Goal: Task Accomplishment & Management: Use online tool/utility

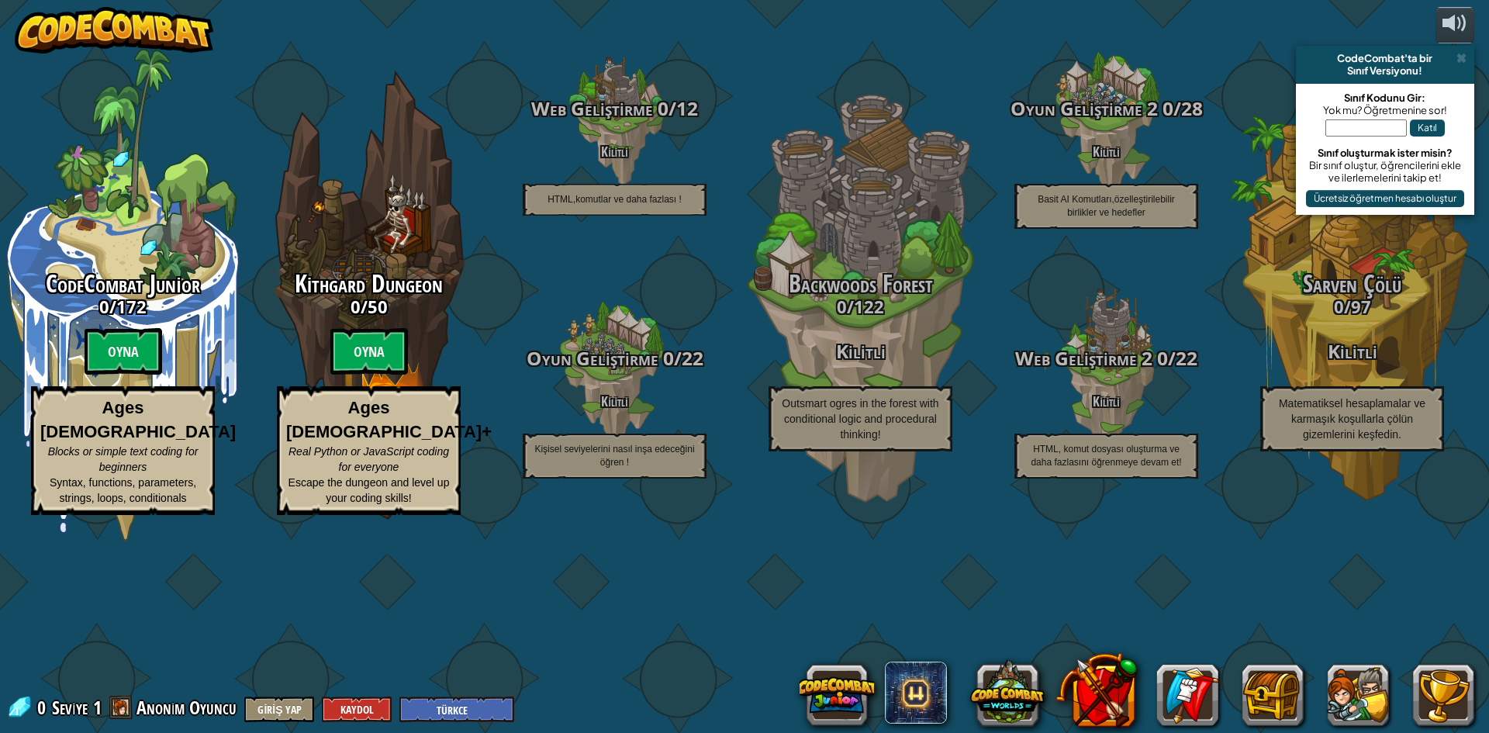
select select "tr"
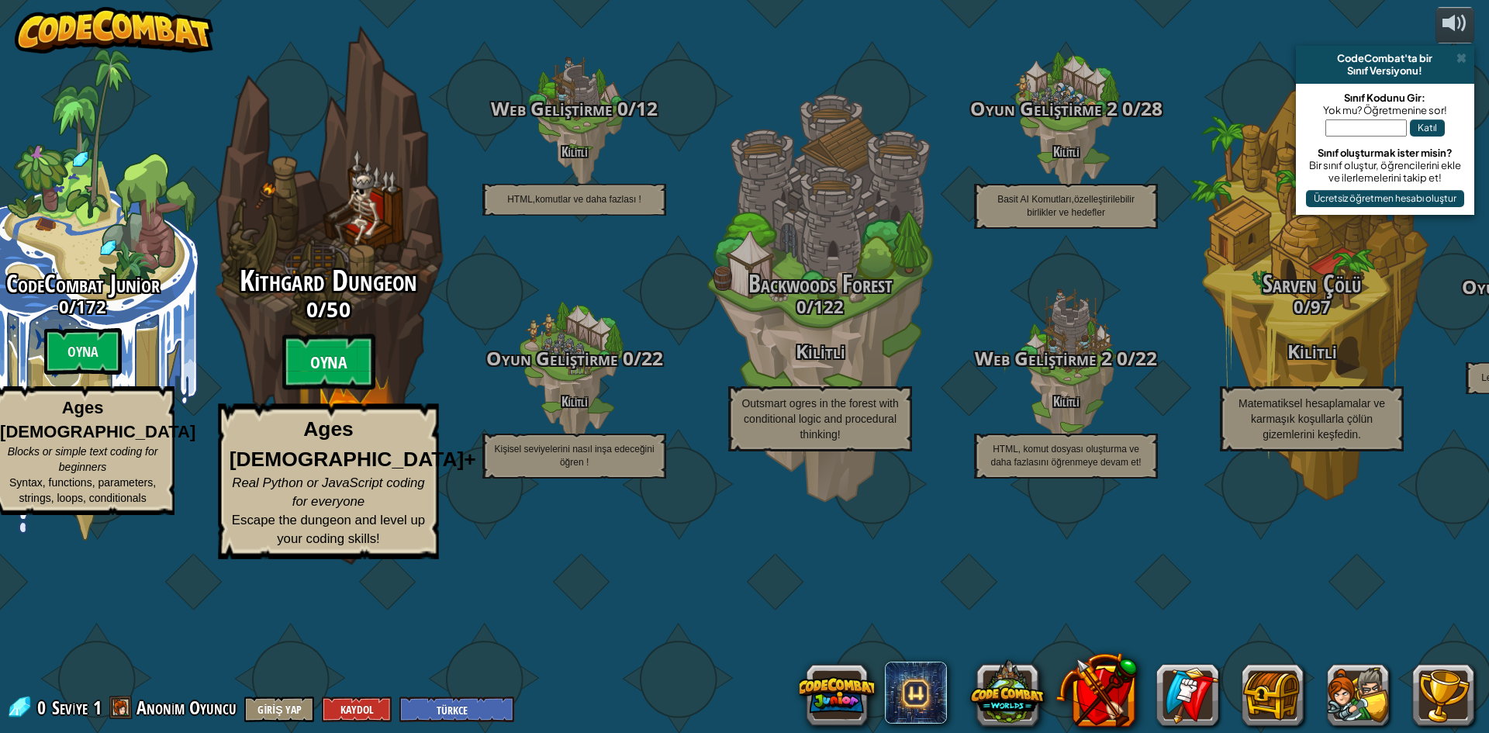
click at [351, 390] on btn "Oyna" at bounding box center [328, 362] width 93 height 56
select select "tr"
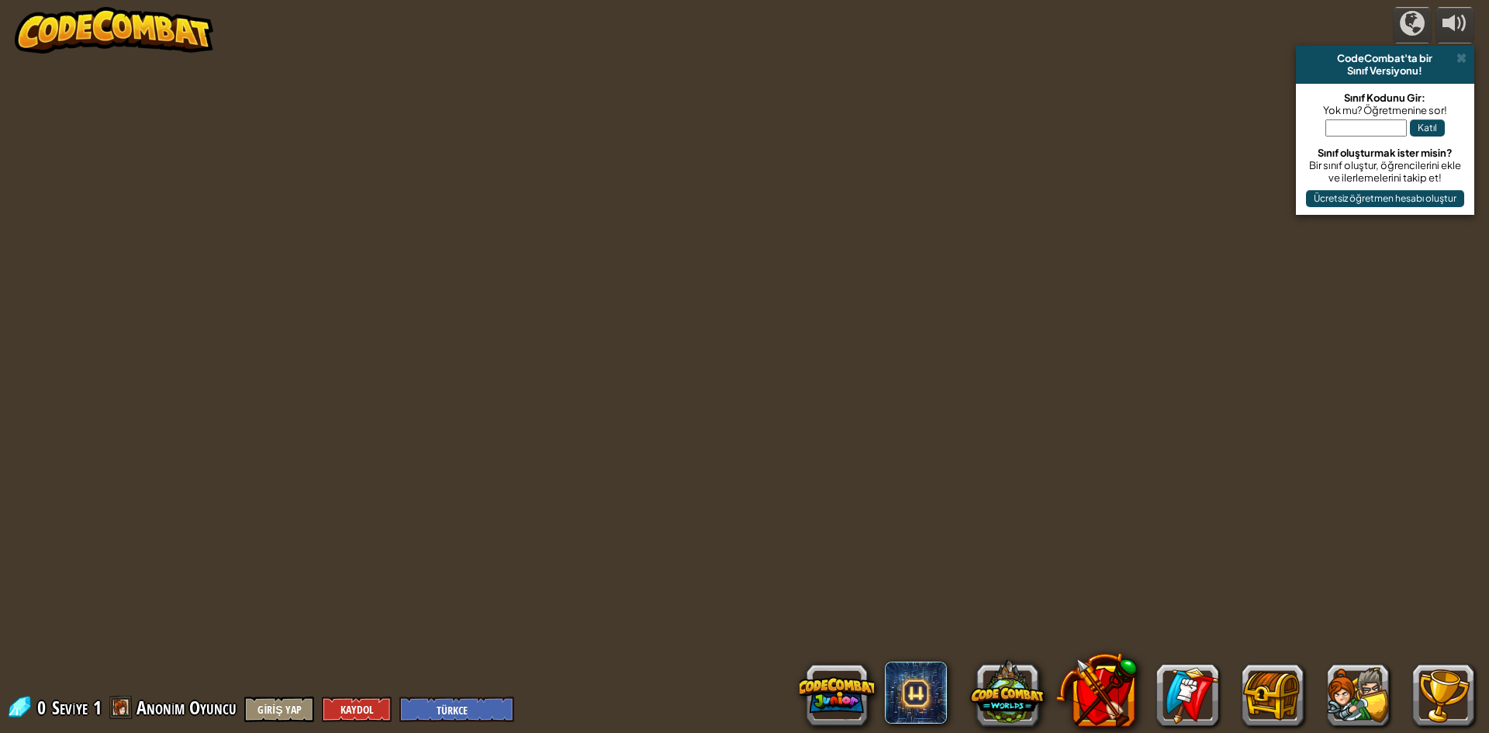
select select "tr"
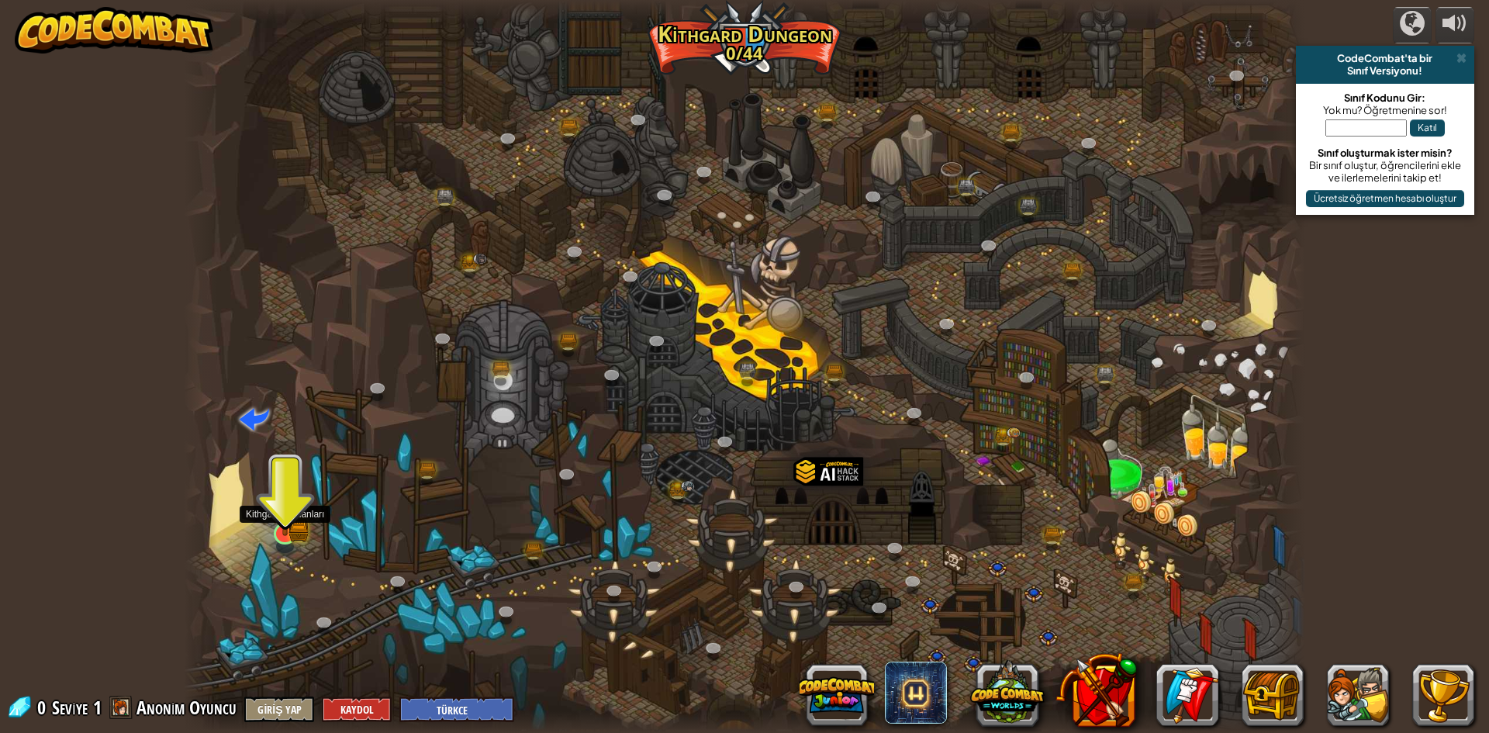
click at [287, 527] on img at bounding box center [285, 502] width 30 height 67
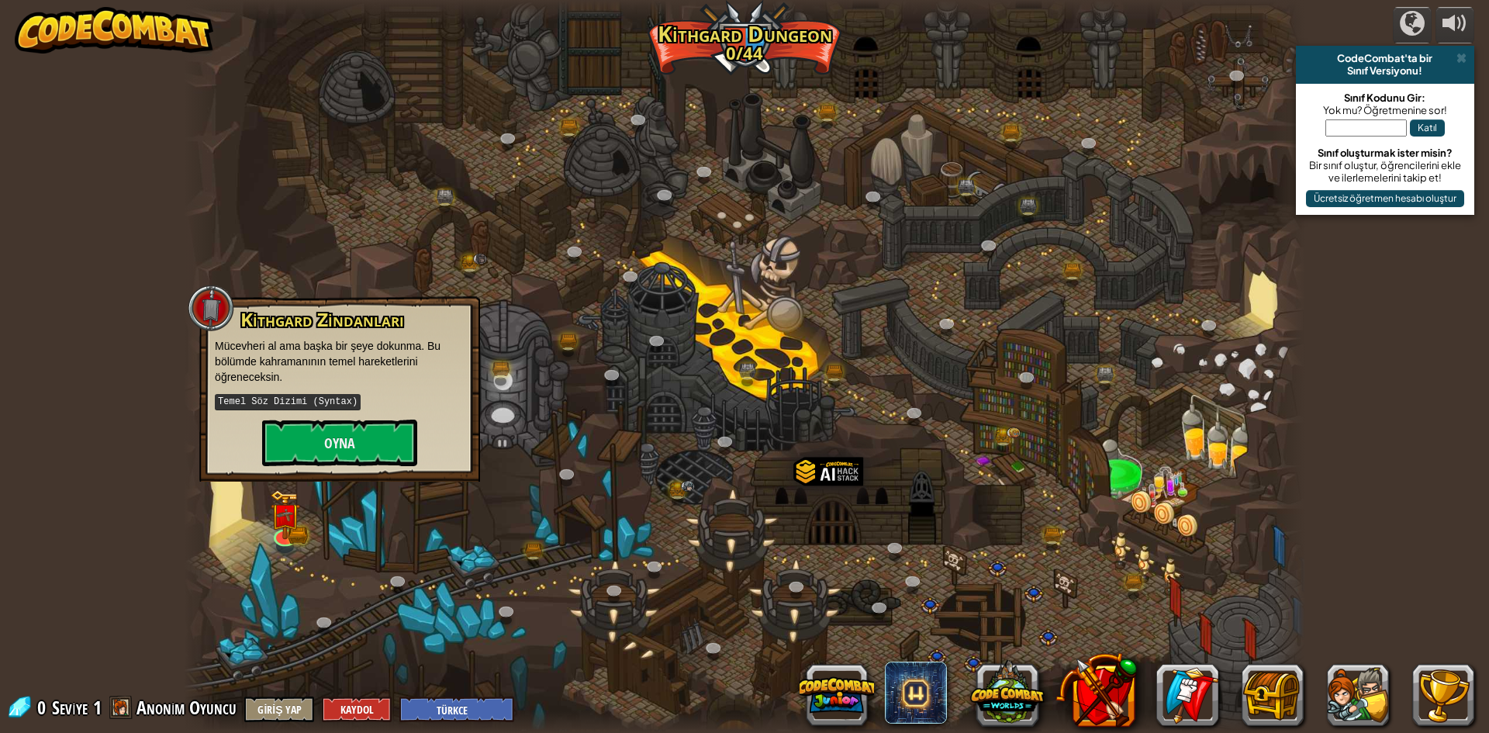
click at [375, 413] on div "Kithgard Zindanları Mücevheri al ama başka bir şeye dokunma. Bu bölümde kahrama…" at bounding box center [340, 387] width 250 height 157
click at [343, 428] on button "Oyna" at bounding box center [339, 443] width 155 height 47
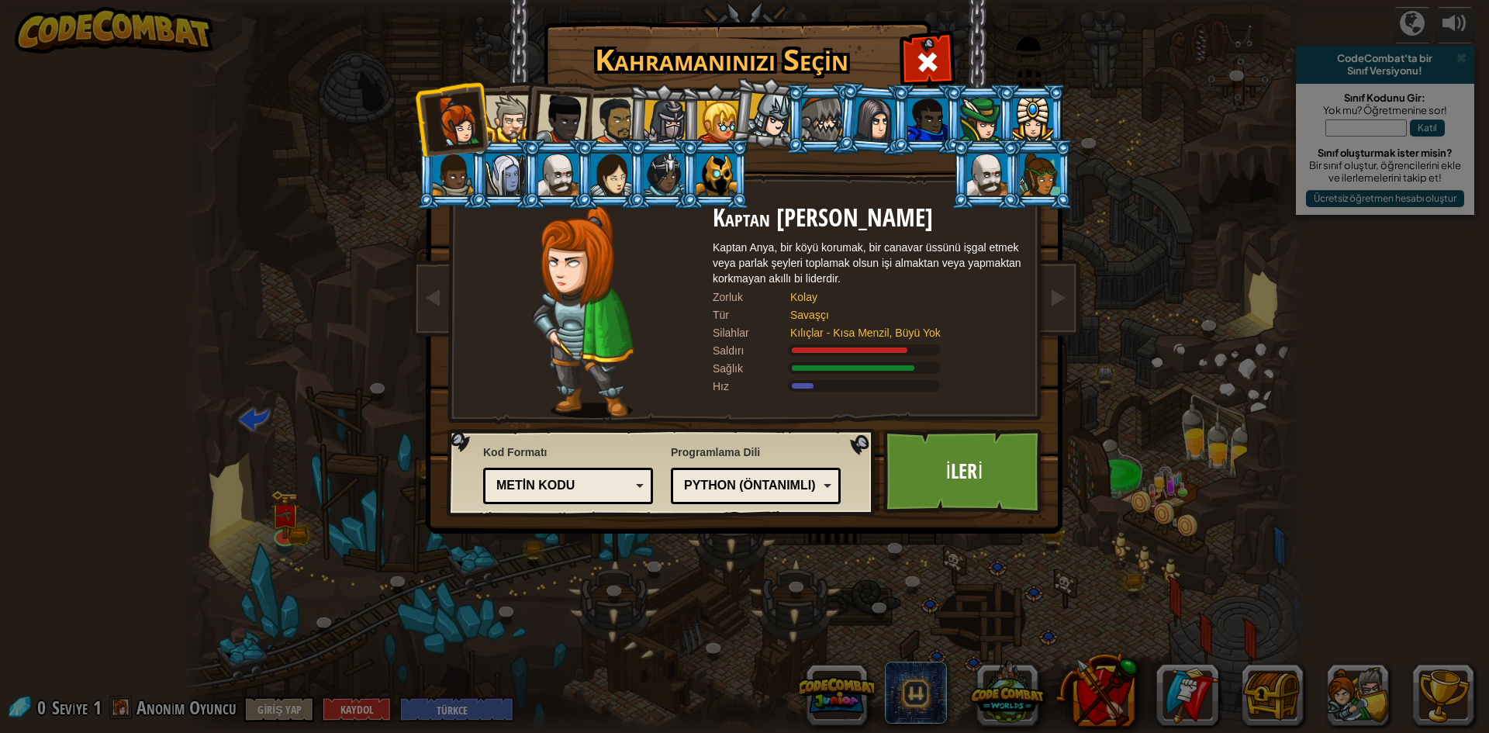
click at [514, 119] on div at bounding box center [509, 118] width 47 height 47
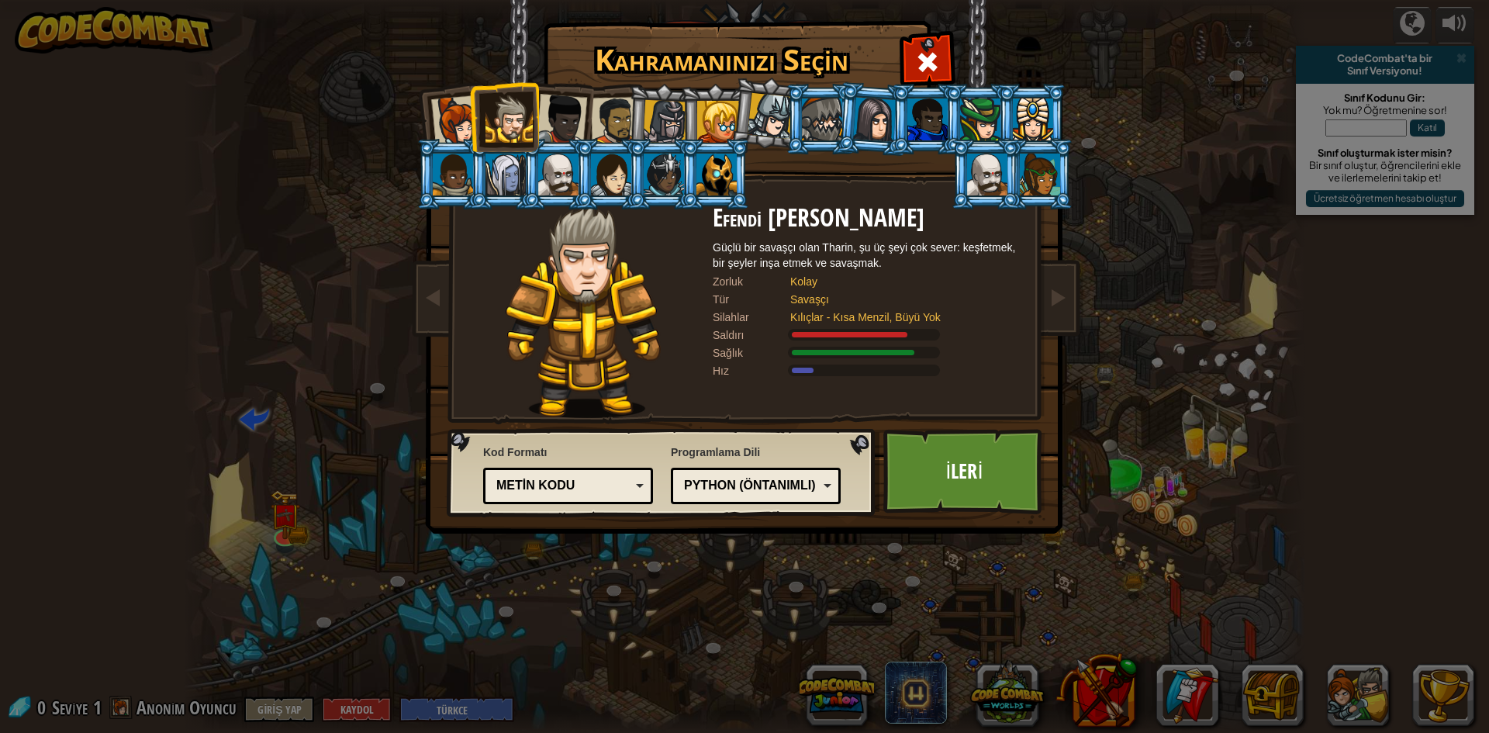
click at [608, 113] on div at bounding box center [615, 121] width 48 height 48
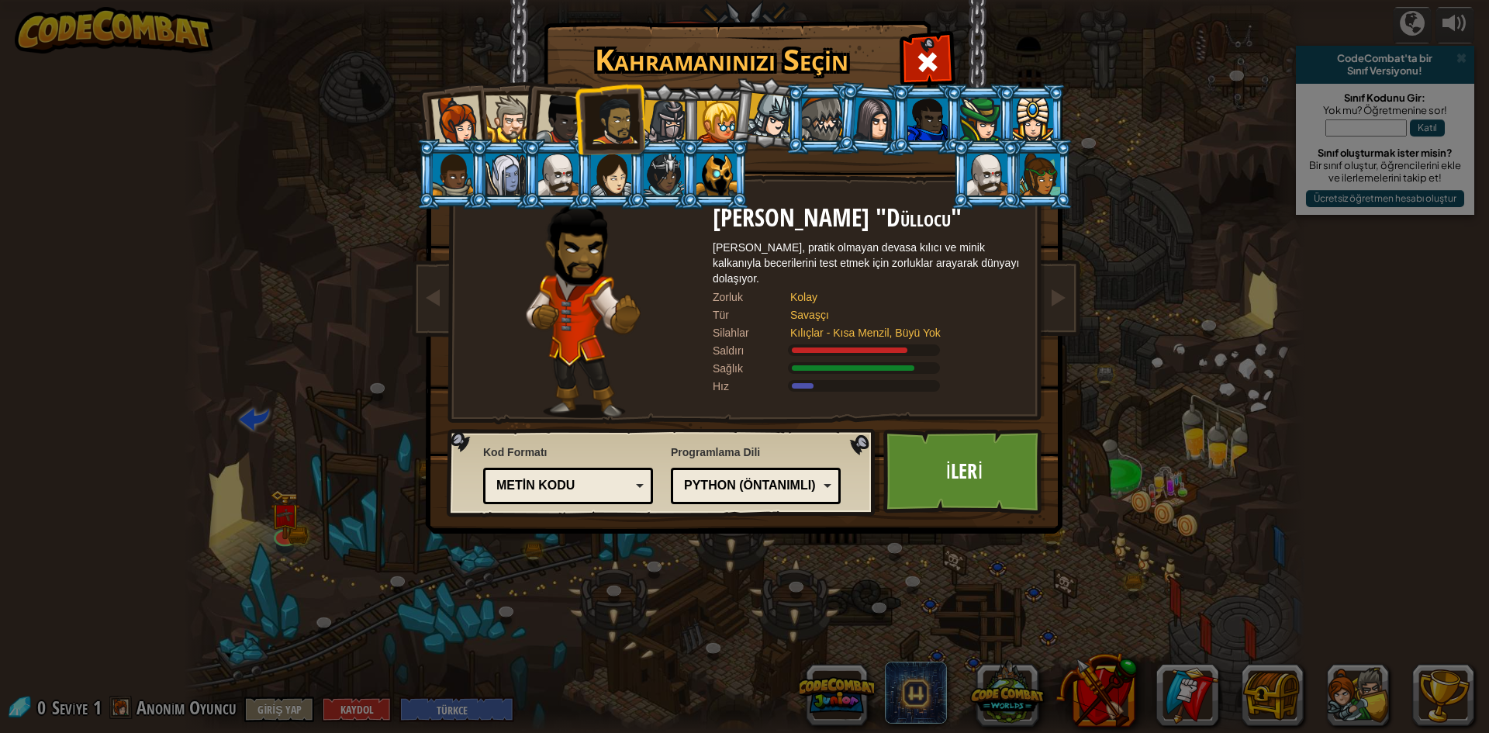
click at [569, 118] on div at bounding box center [561, 119] width 51 height 51
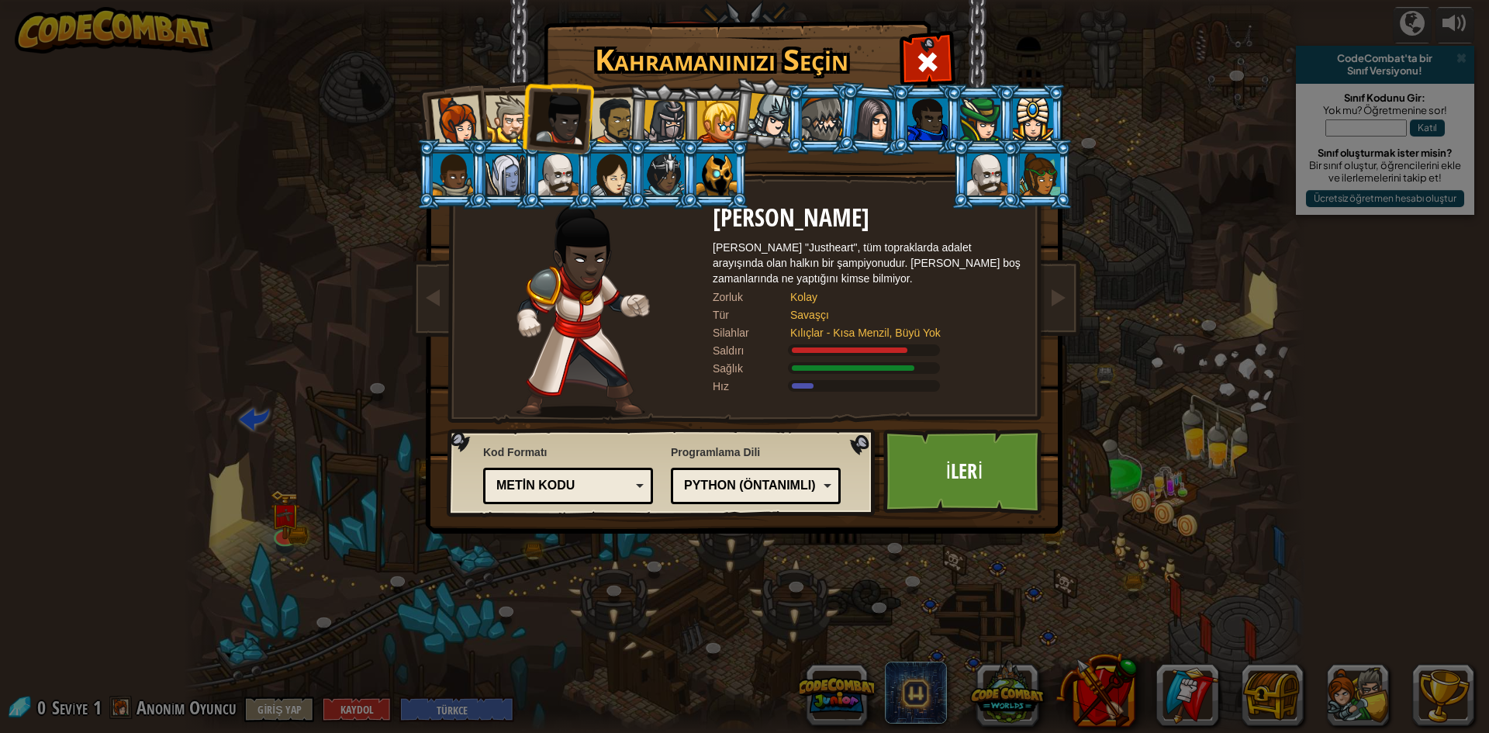
click at [936, 99] on div at bounding box center [928, 120] width 40 height 42
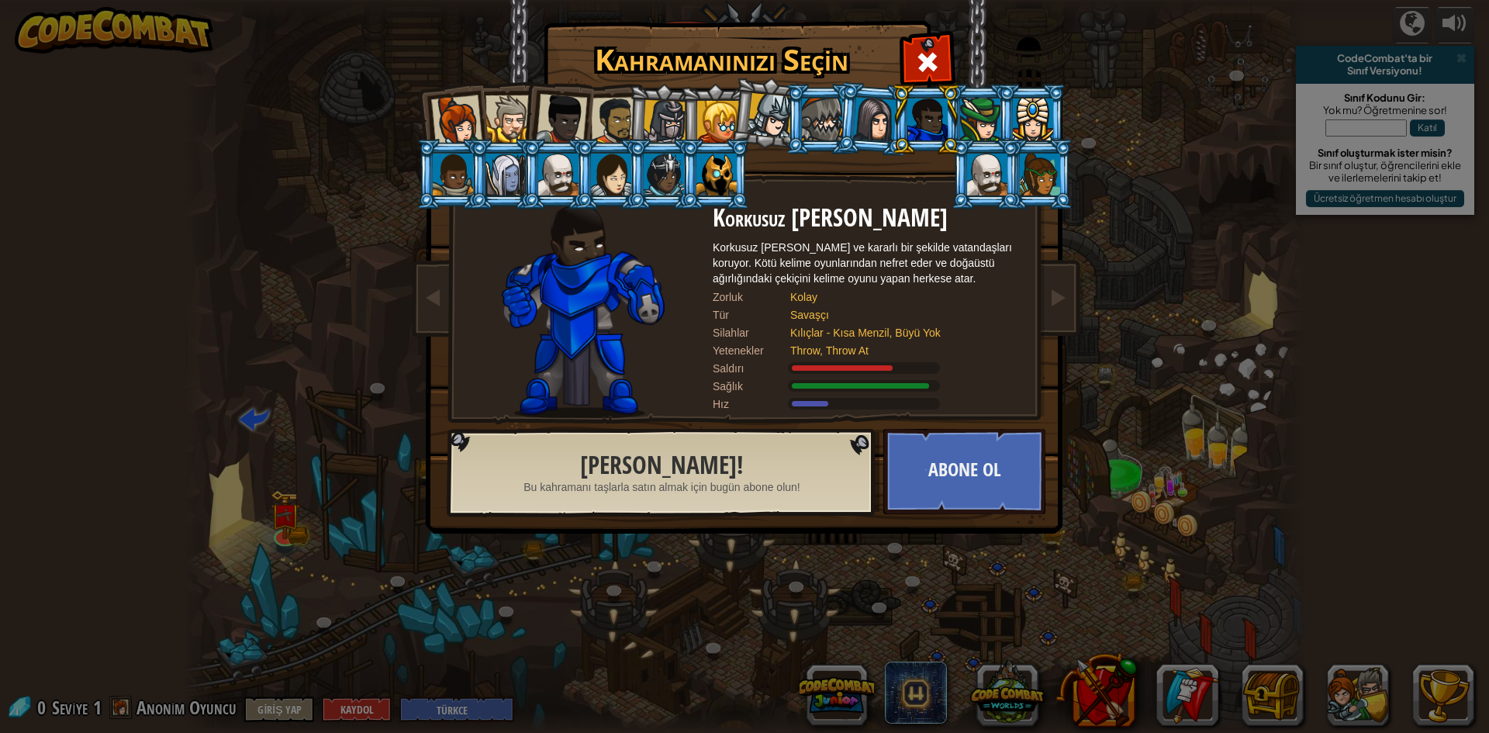
click at [568, 119] on div at bounding box center [561, 119] width 51 height 51
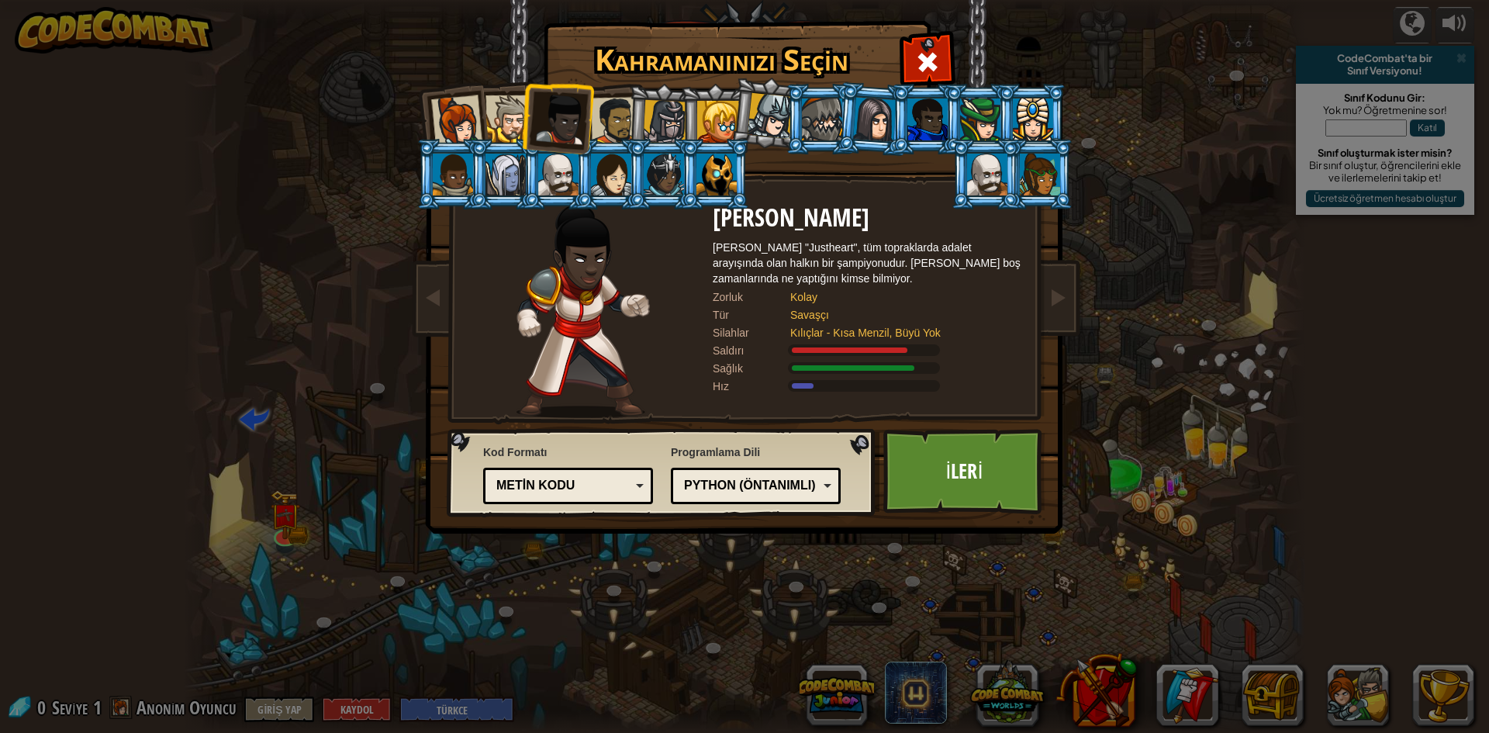
click at [611, 124] on div at bounding box center [615, 121] width 48 height 48
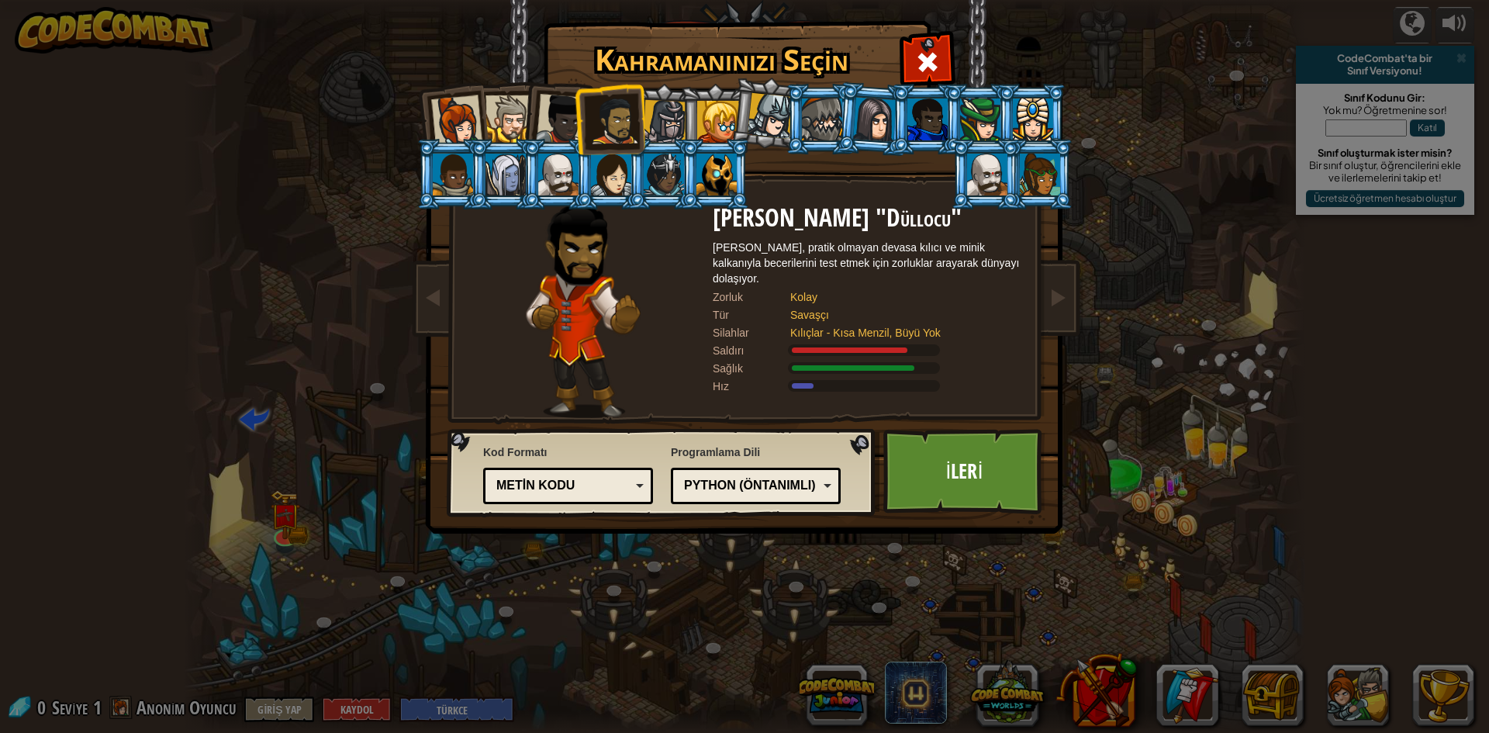
click at [637, 130] on div at bounding box center [615, 121] width 48 height 48
click at [713, 134] on div at bounding box center [718, 122] width 42 height 42
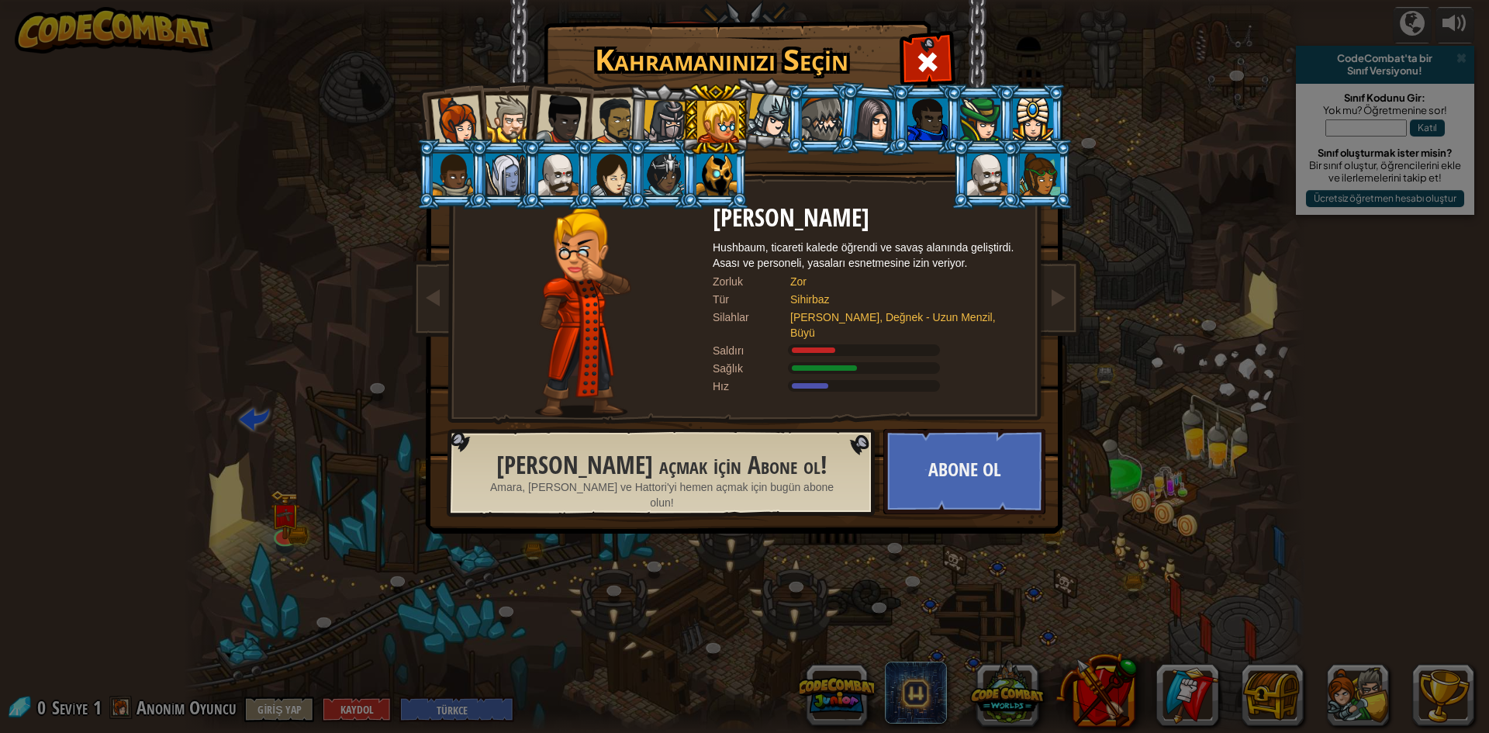
click at [675, 116] on div at bounding box center [665, 122] width 44 height 44
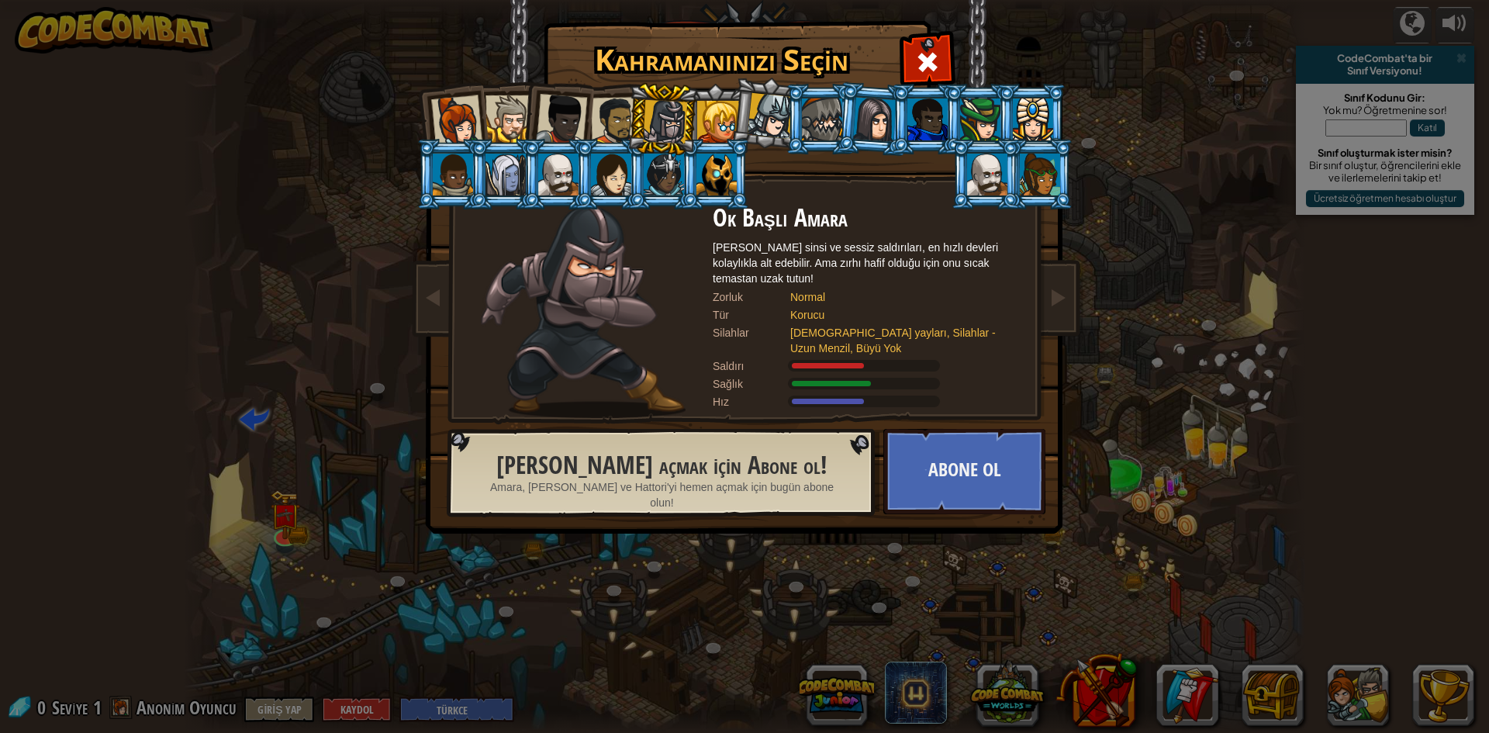
click at [408, 108] on div "Kahramanınızı Seçin 0 Kaptan [PERSON_NAME] Kaptan Anya, bir köyü korumak, bir c…" at bounding box center [744, 366] width 1489 height 733
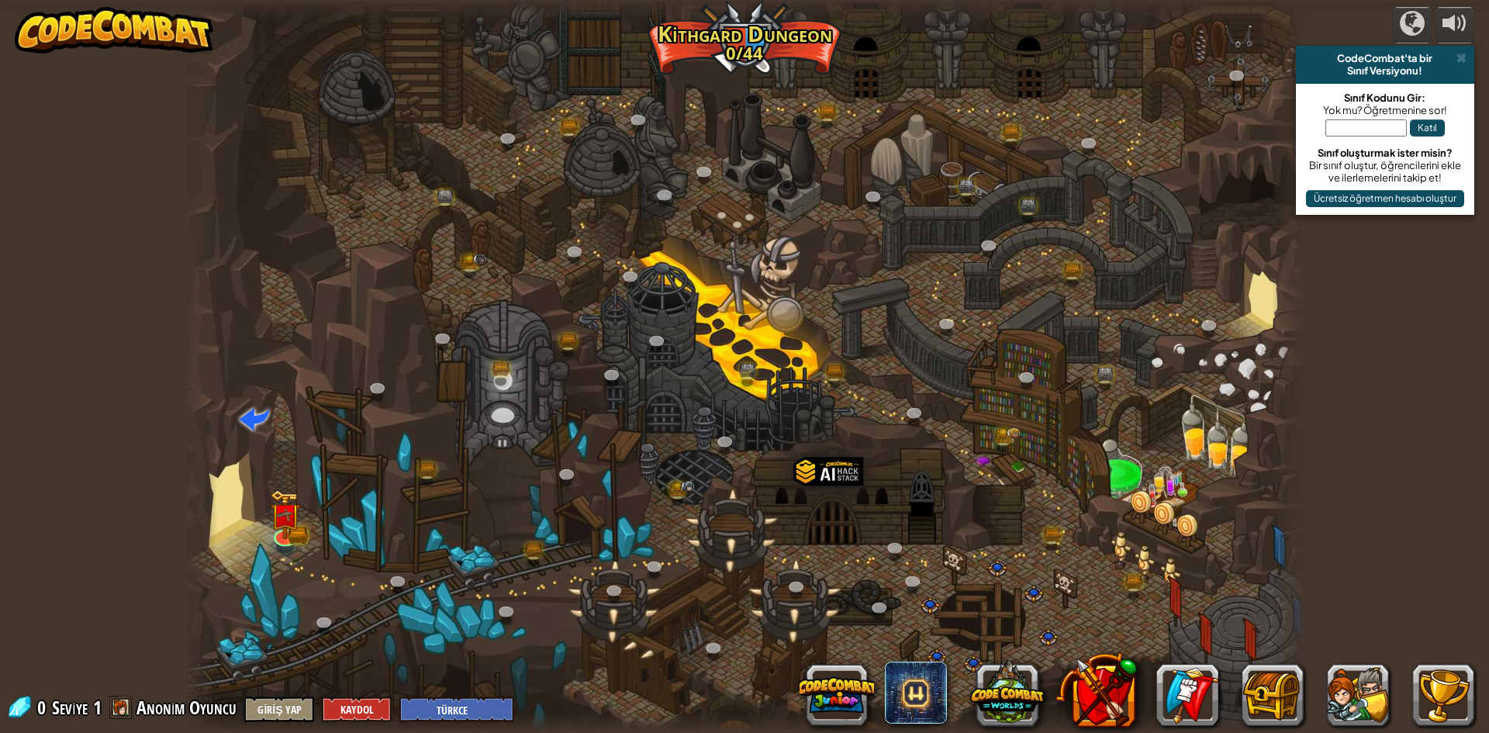
drag, startPoint x: 438, startPoint y: 114, endPoint x: 493, endPoint y: 98, distance: 57.4
click at [296, 518] on img at bounding box center [285, 502] width 30 height 67
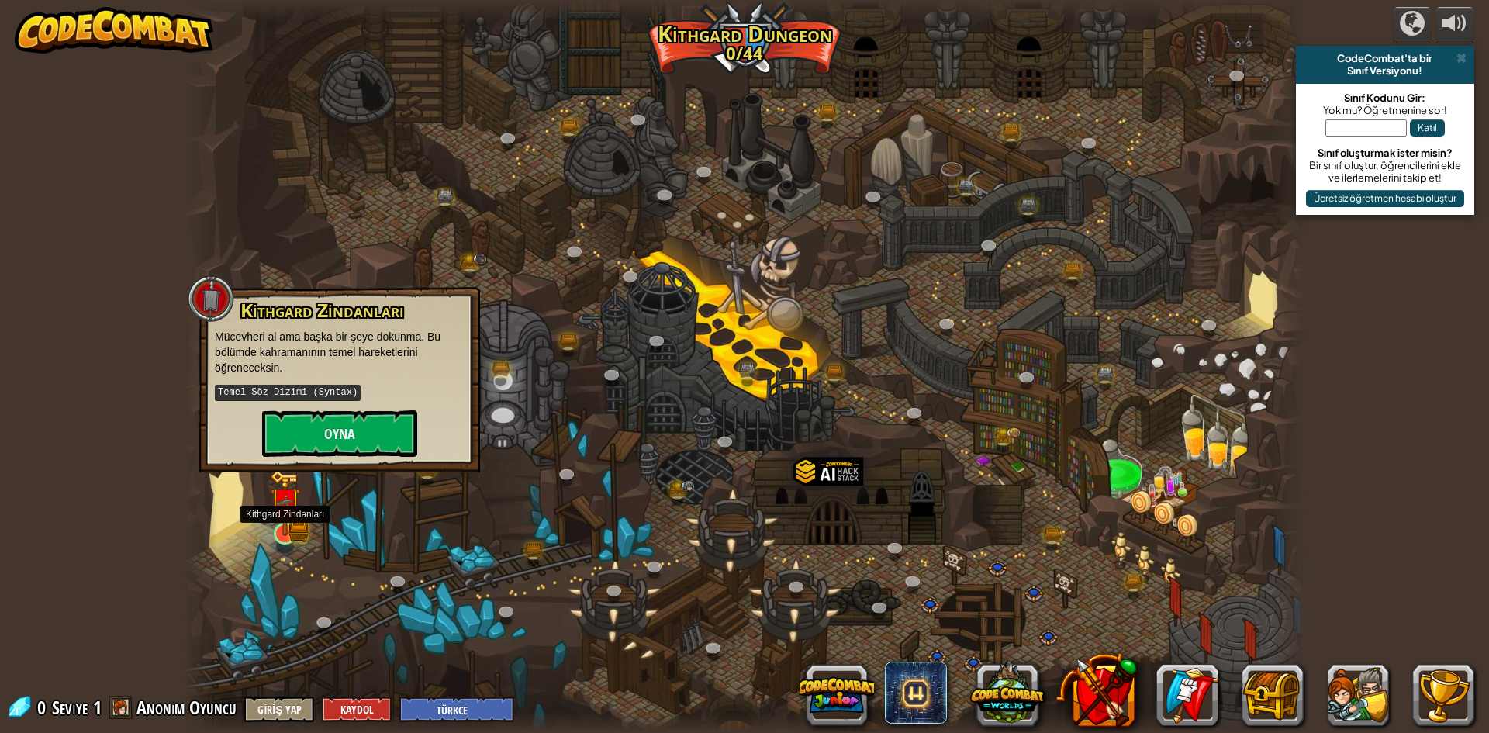
click at [292, 527] on img at bounding box center [285, 502] width 30 height 67
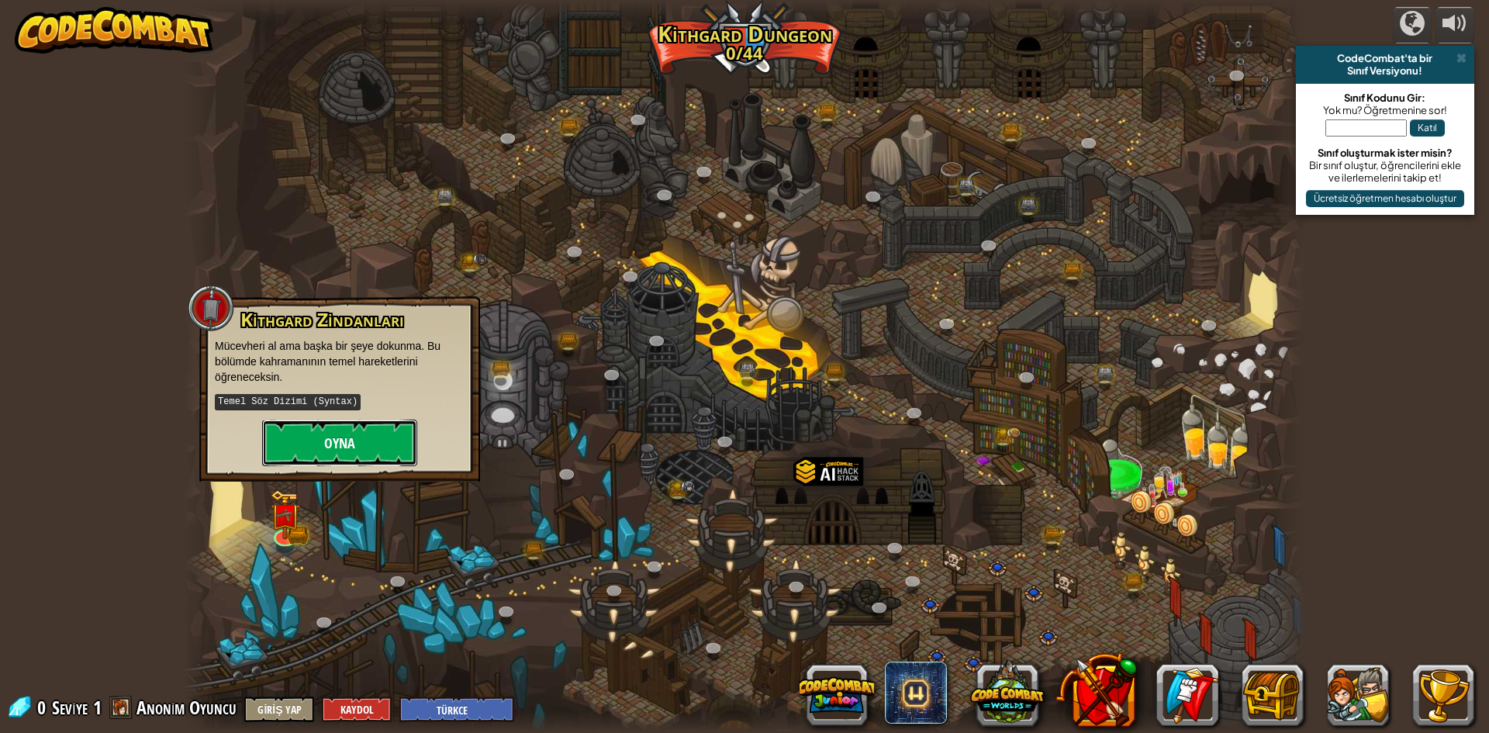
click at [336, 441] on button "Oyna" at bounding box center [339, 443] width 155 height 47
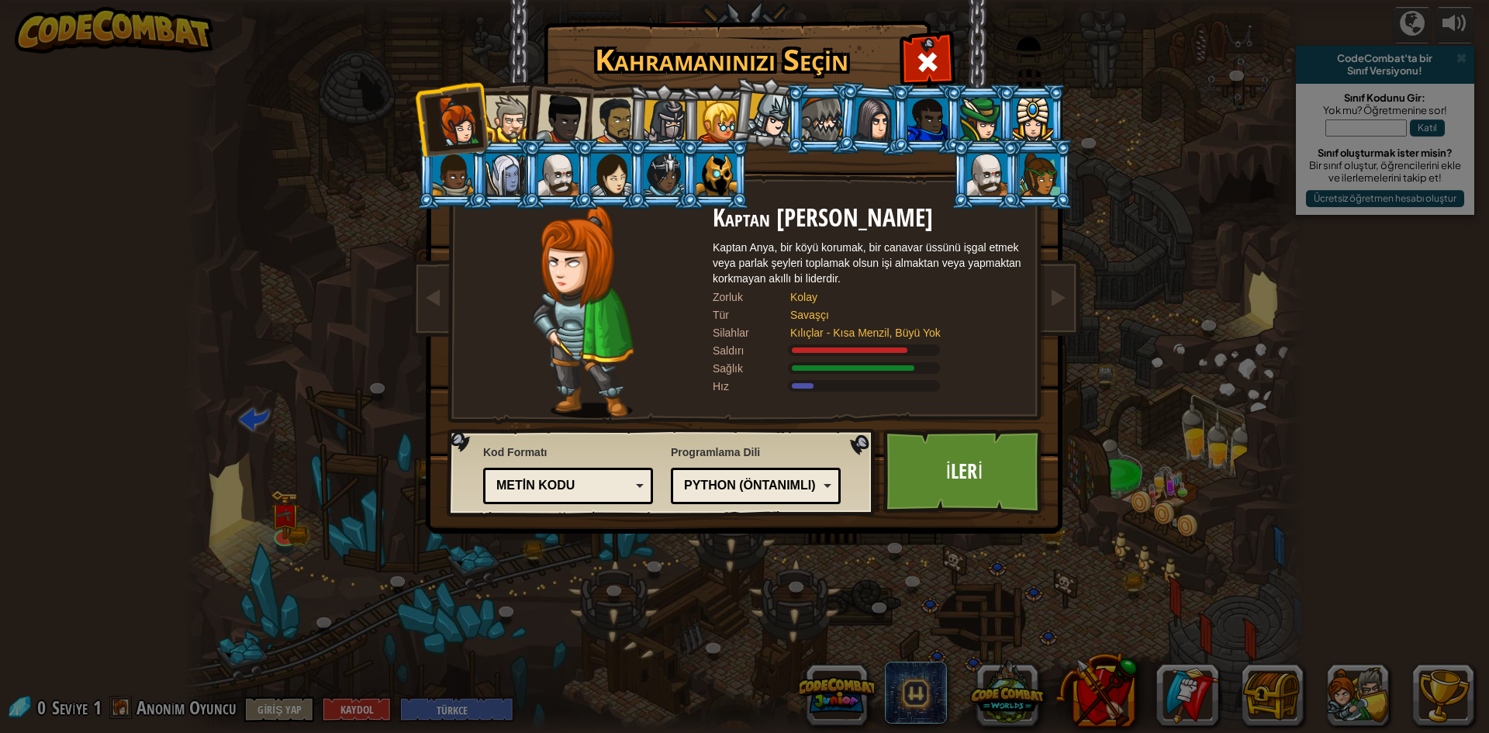
click at [510, 105] on div at bounding box center [509, 118] width 47 height 47
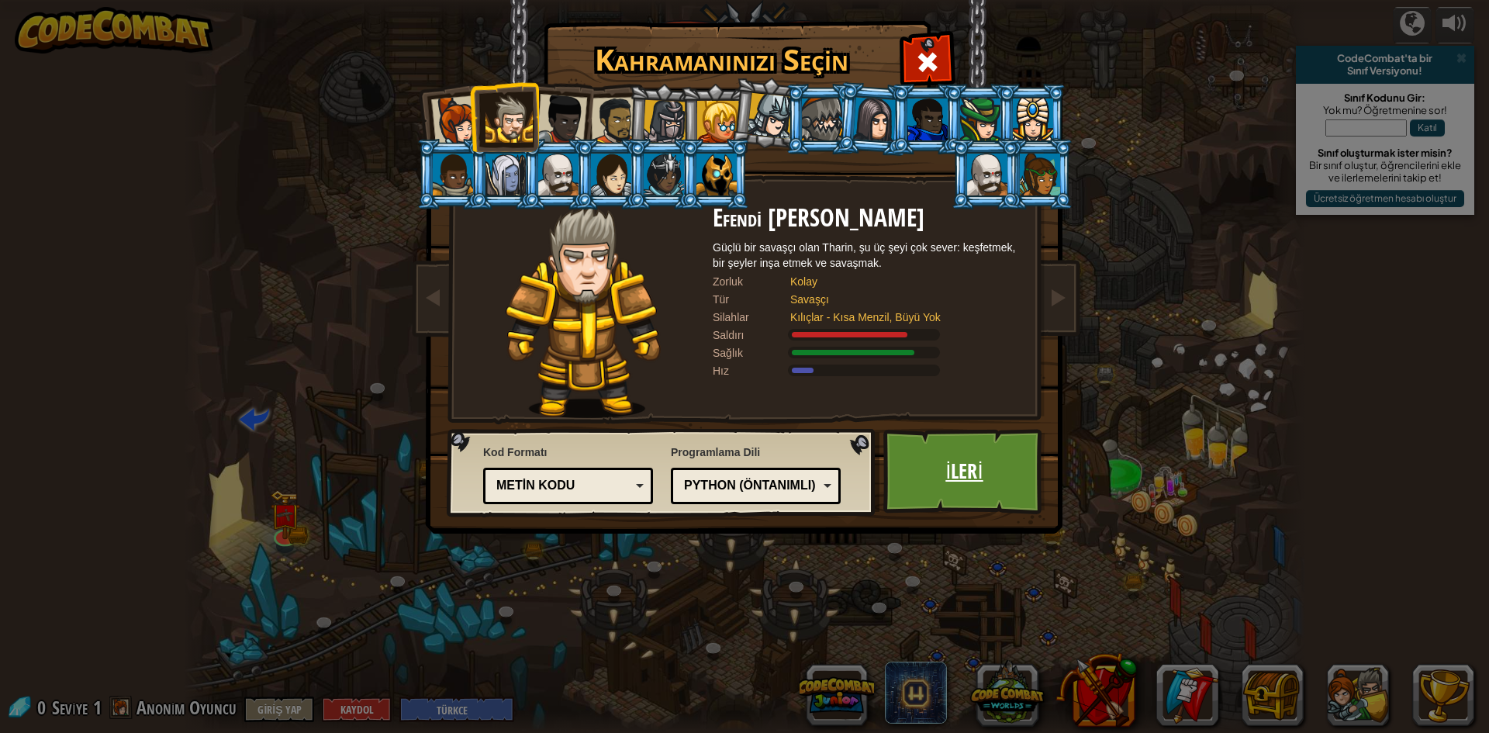
click at [970, 479] on link "İleri" at bounding box center [964, 471] width 162 height 85
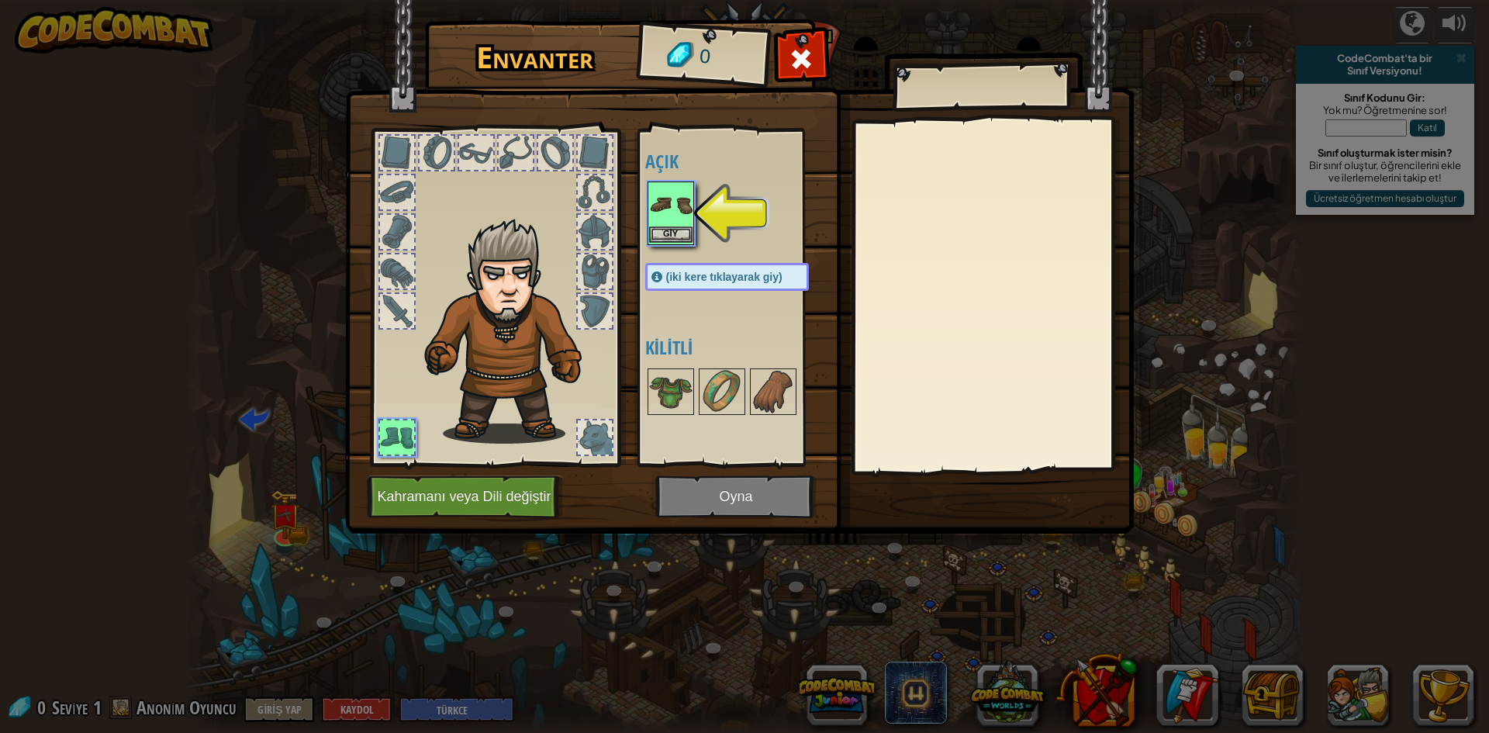
click at [668, 223] on img at bounding box center [670, 204] width 43 height 43
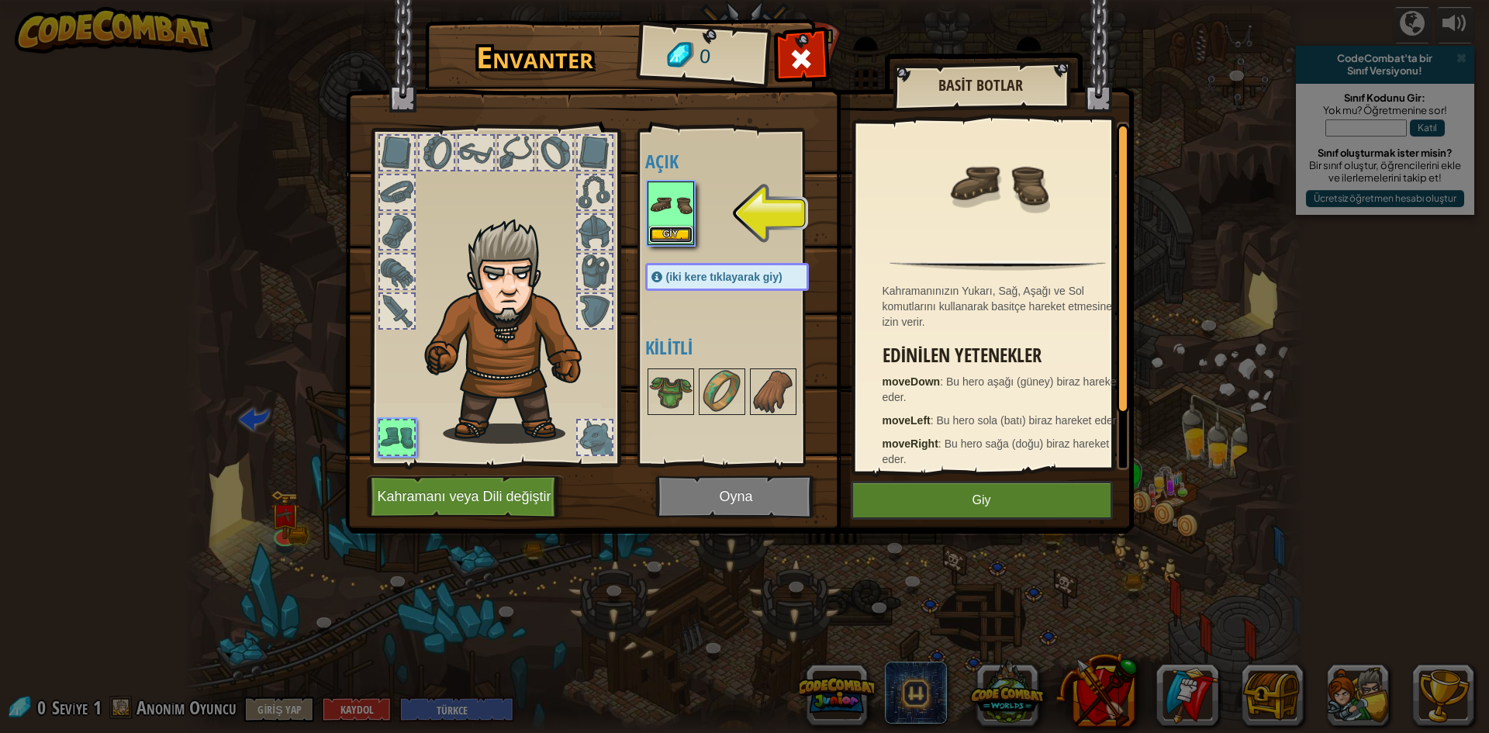
click at [669, 232] on button "Giy" at bounding box center [670, 234] width 43 height 16
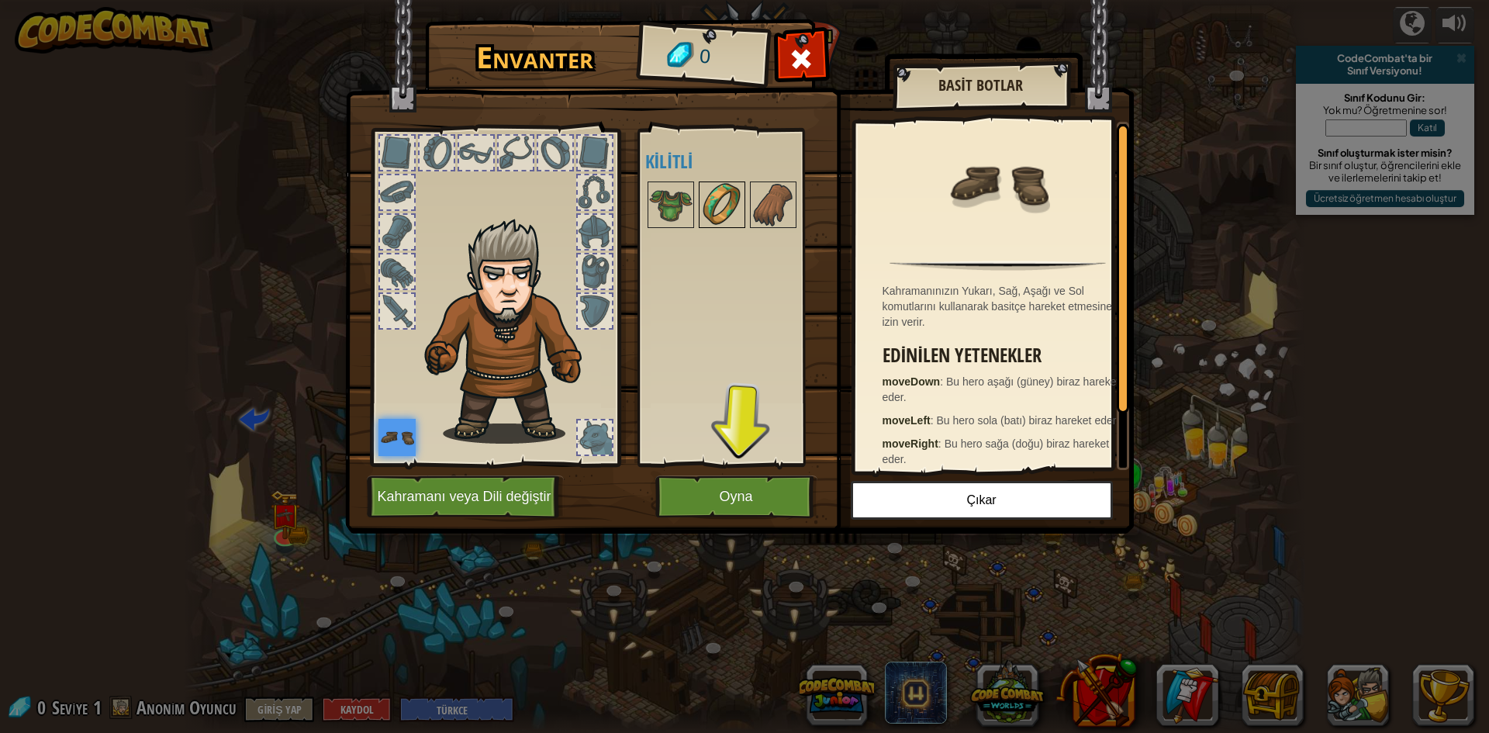
click at [724, 213] on img at bounding box center [721, 204] width 43 height 43
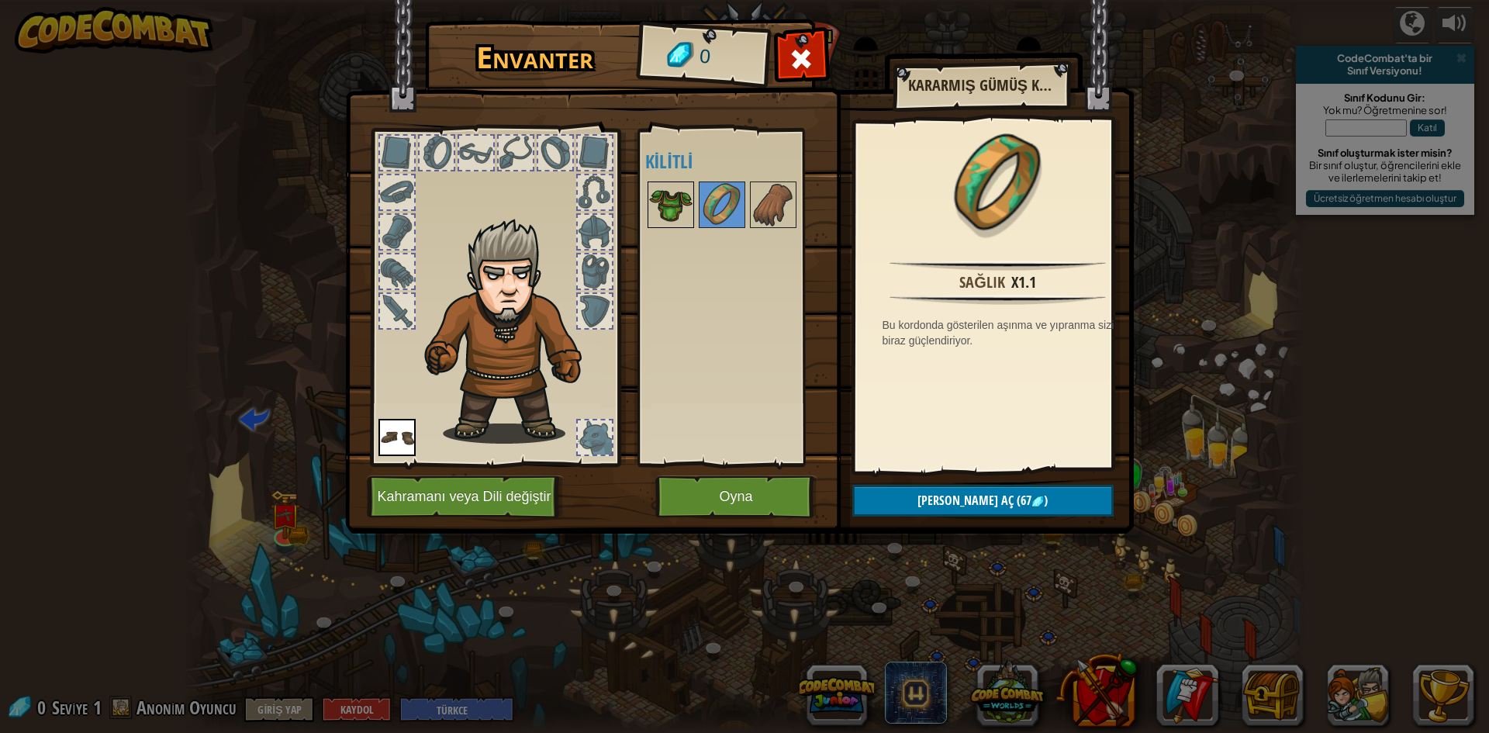
click at [662, 195] on img at bounding box center [670, 204] width 43 height 43
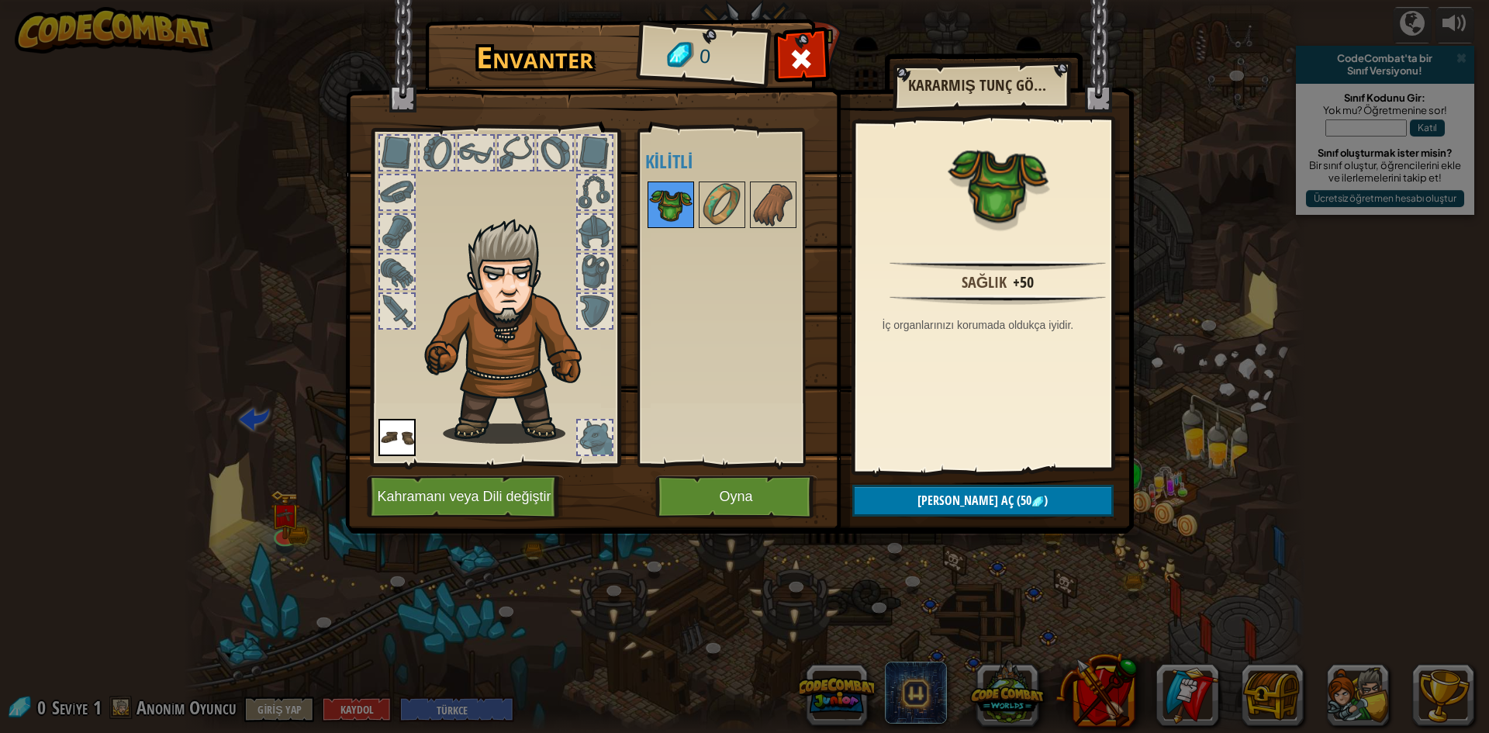
click at [675, 202] on img at bounding box center [670, 204] width 43 height 43
click at [762, 217] on img at bounding box center [773, 204] width 43 height 43
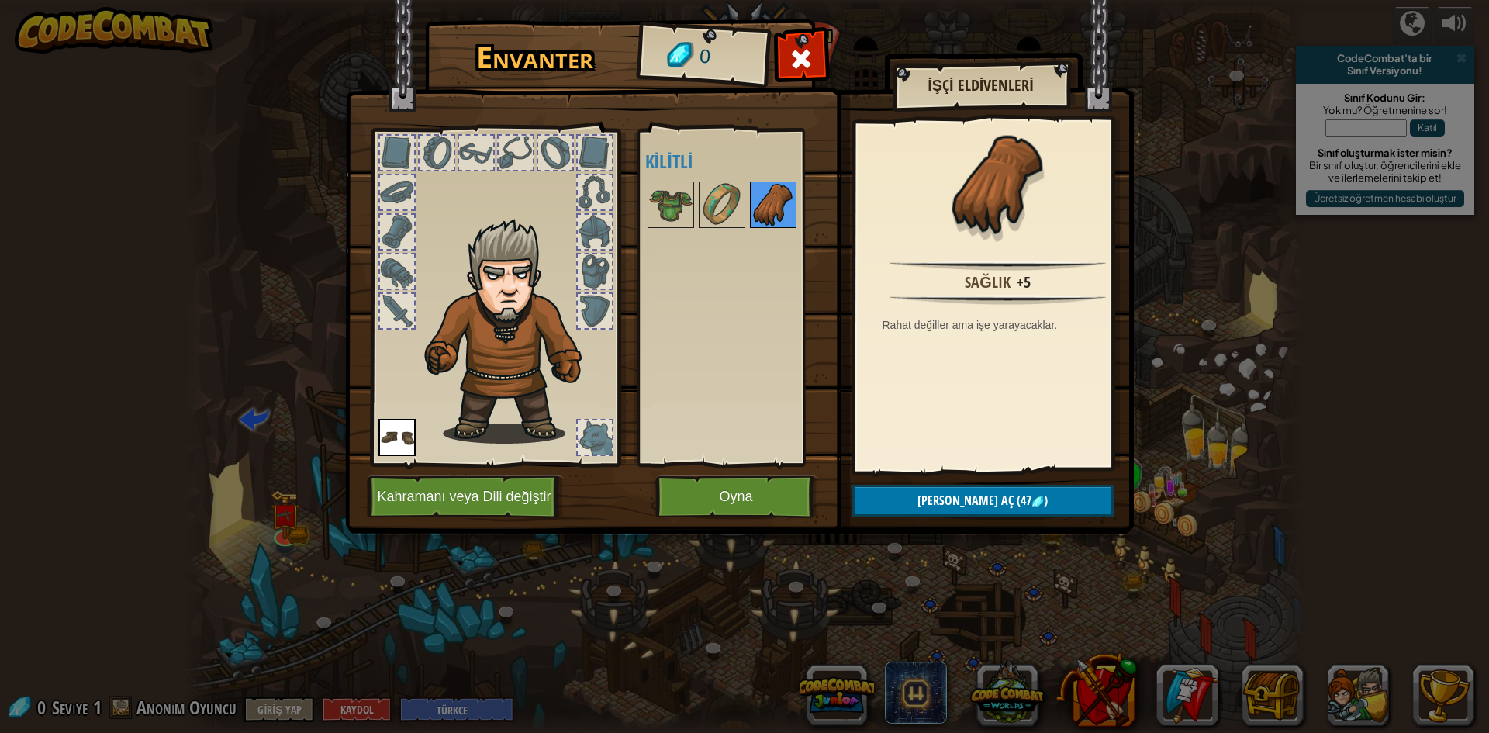
click at [762, 217] on img at bounding box center [773, 204] width 43 height 43
click at [720, 211] on img at bounding box center [721, 204] width 43 height 43
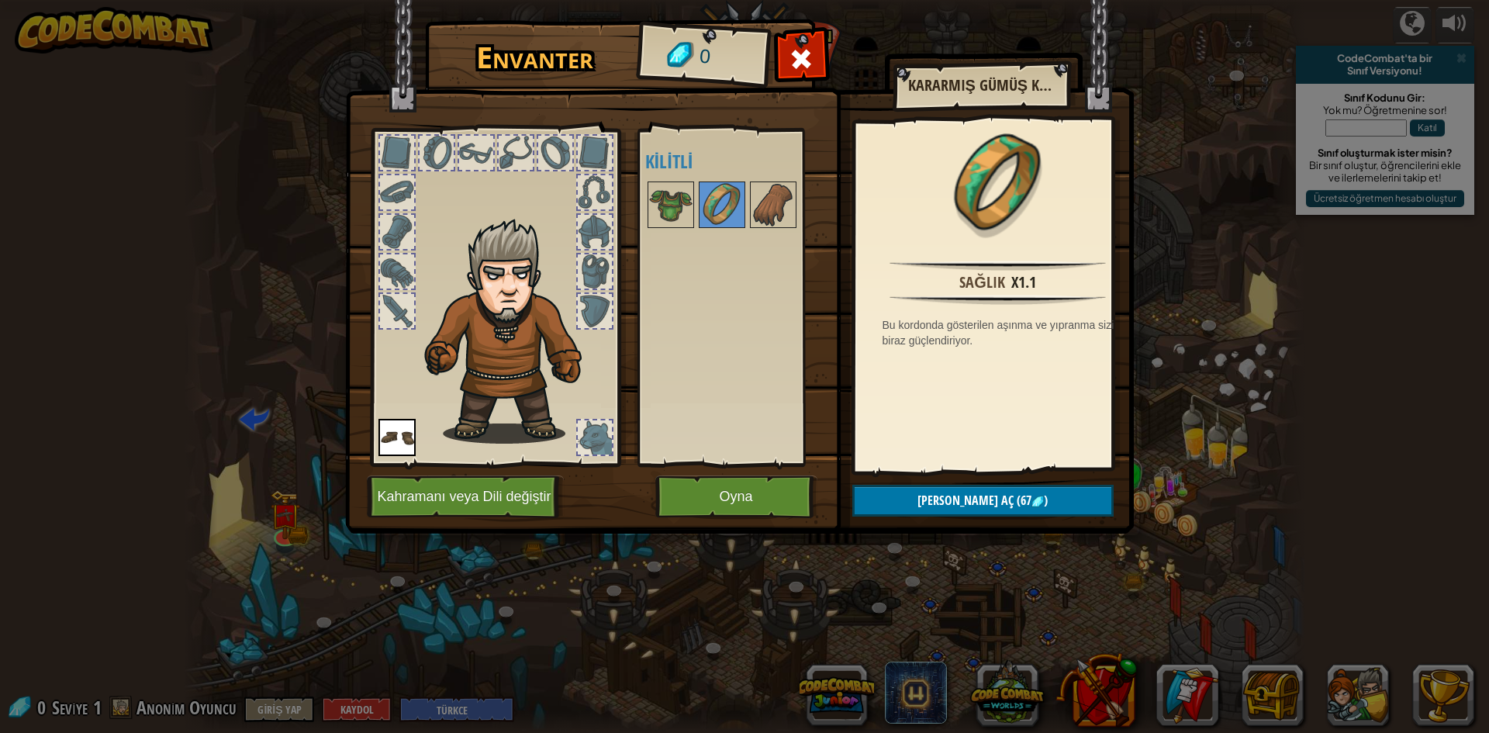
click at [645, 206] on div at bounding box center [742, 204] width 195 height 51
click at [658, 206] on img at bounding box center [670, 204] width 43 height 43
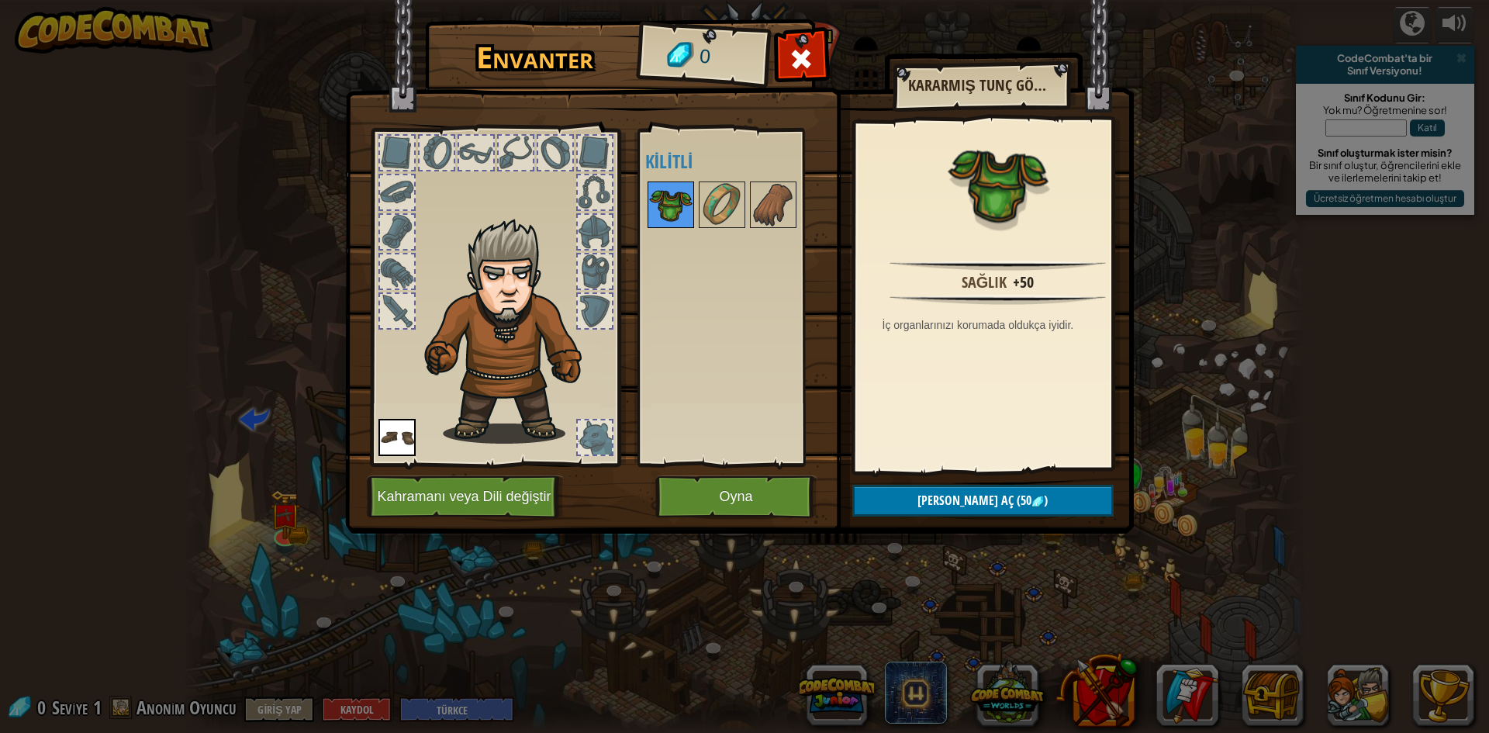
click at [668, 206] on img at bounding box center [670, 204] width 43 height 43
click at [381, 147] on div at bounding box center [397, 153] width 34 height 34
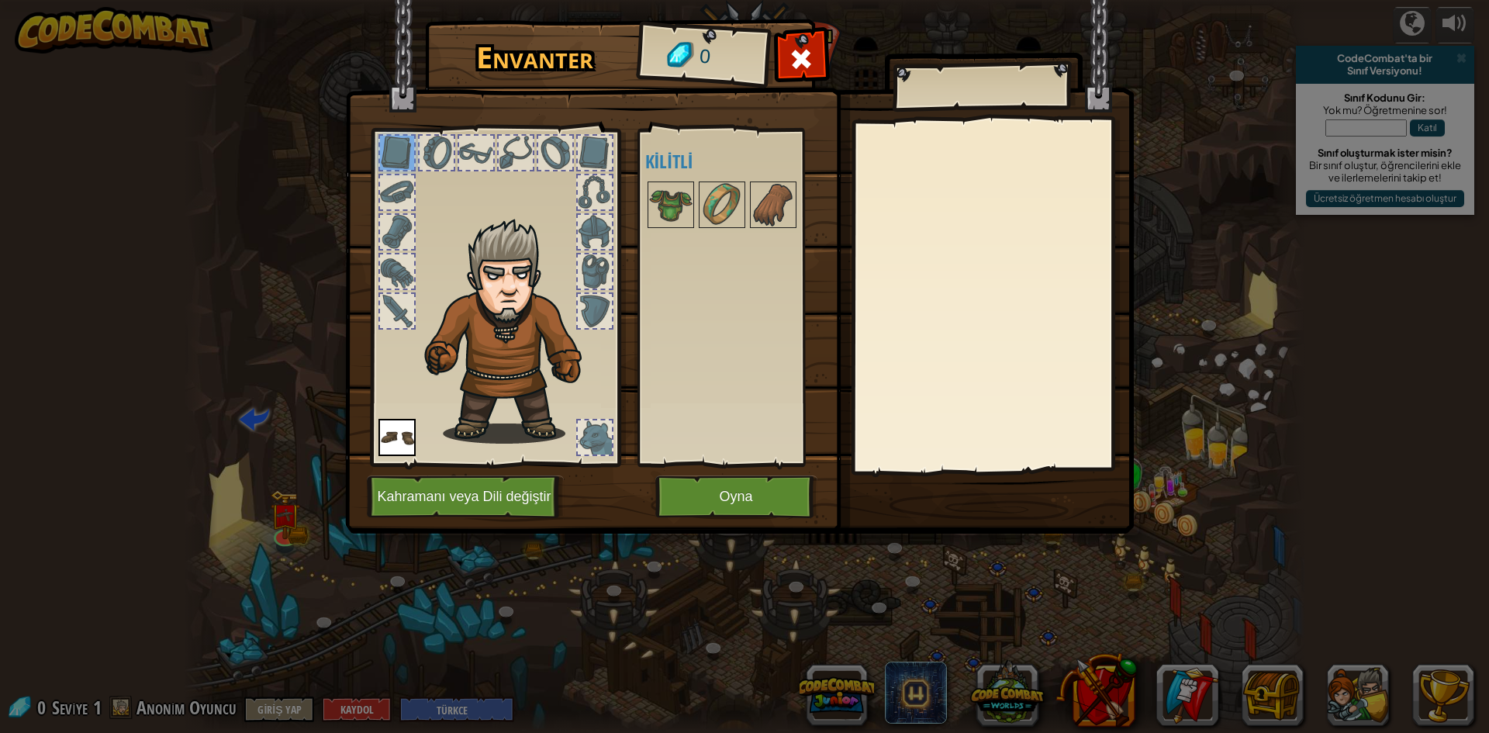
click at [387, 218] on div at bounding box center [397, 232] width 34 height 34
drag, startPoint x: 387, startPoint y: 218, endPoint x: 384, endPoint y: 244, distance: 25.8
click at [384, 244] on div at bounding box center [397, 232] width 34 height 34
drag, startPoint x: 379, startPoint y: 281, endPoint x: 392, endPoint y: 341, distance: 61.2
click at [390, 330] on div at bounding box center [495, 293] width 256 height 349
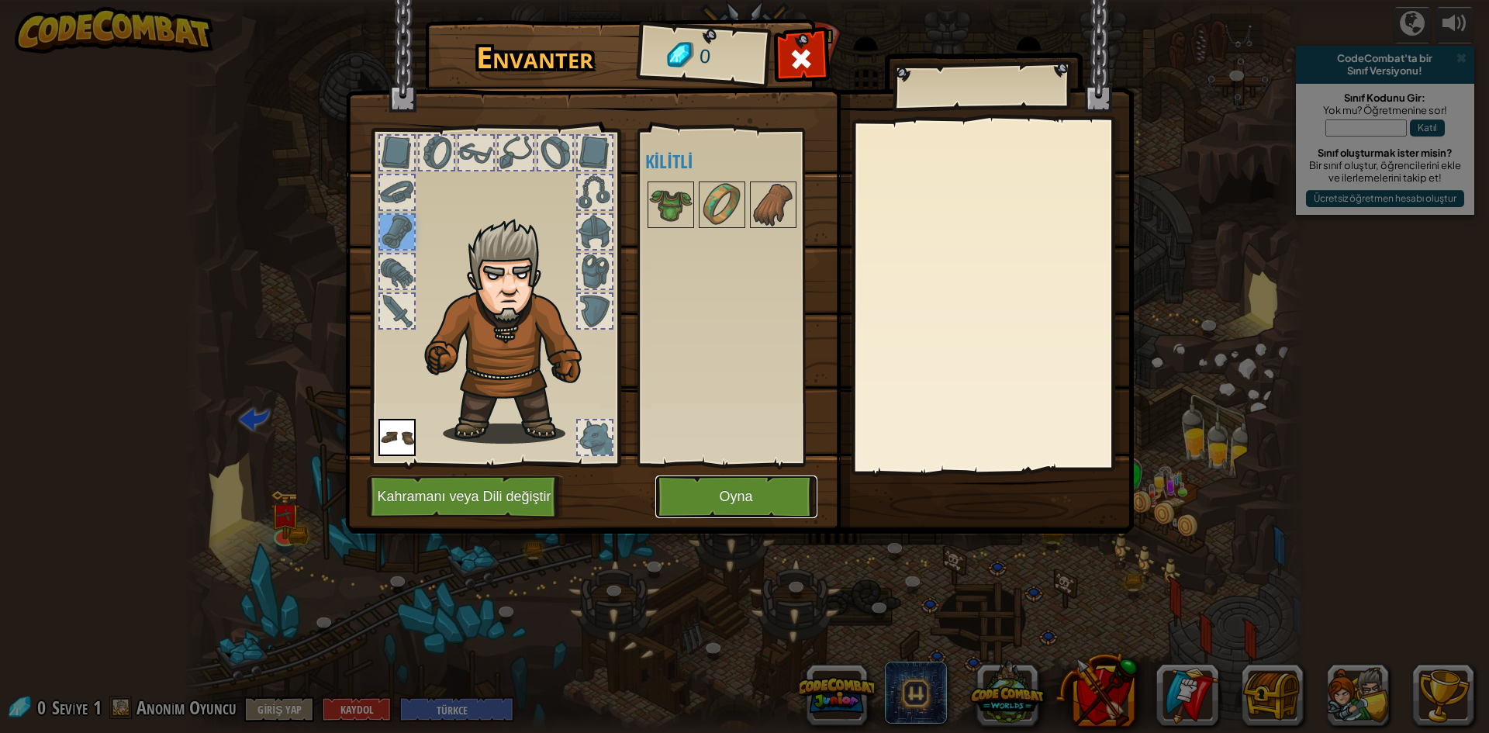
click at [743, 499] on button "Oyna" at bounding box center [736, 496] width 162 height 43
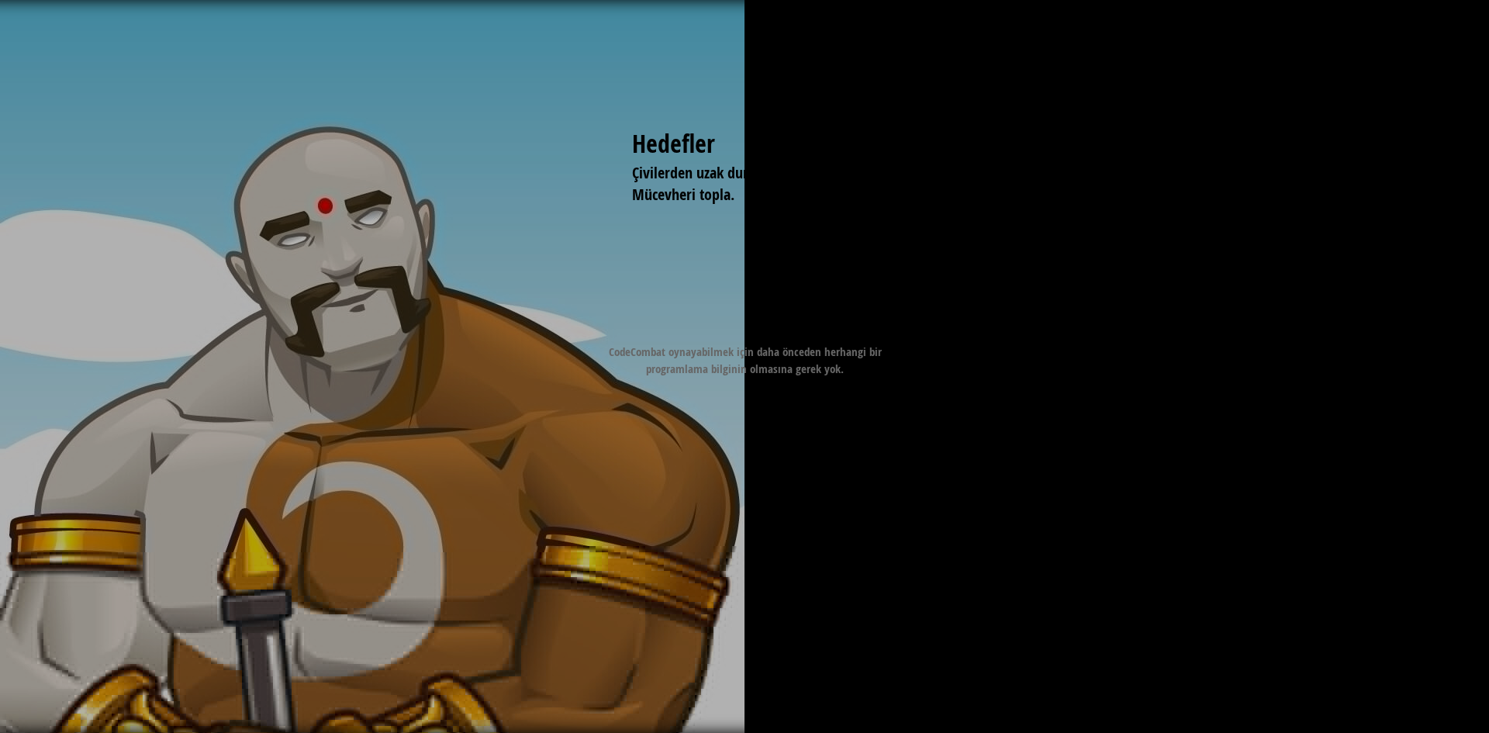
drag, startPoint x: 815, startPoint y: 332, endPoint x: 802, endPoint y: 334, distance: 13.3
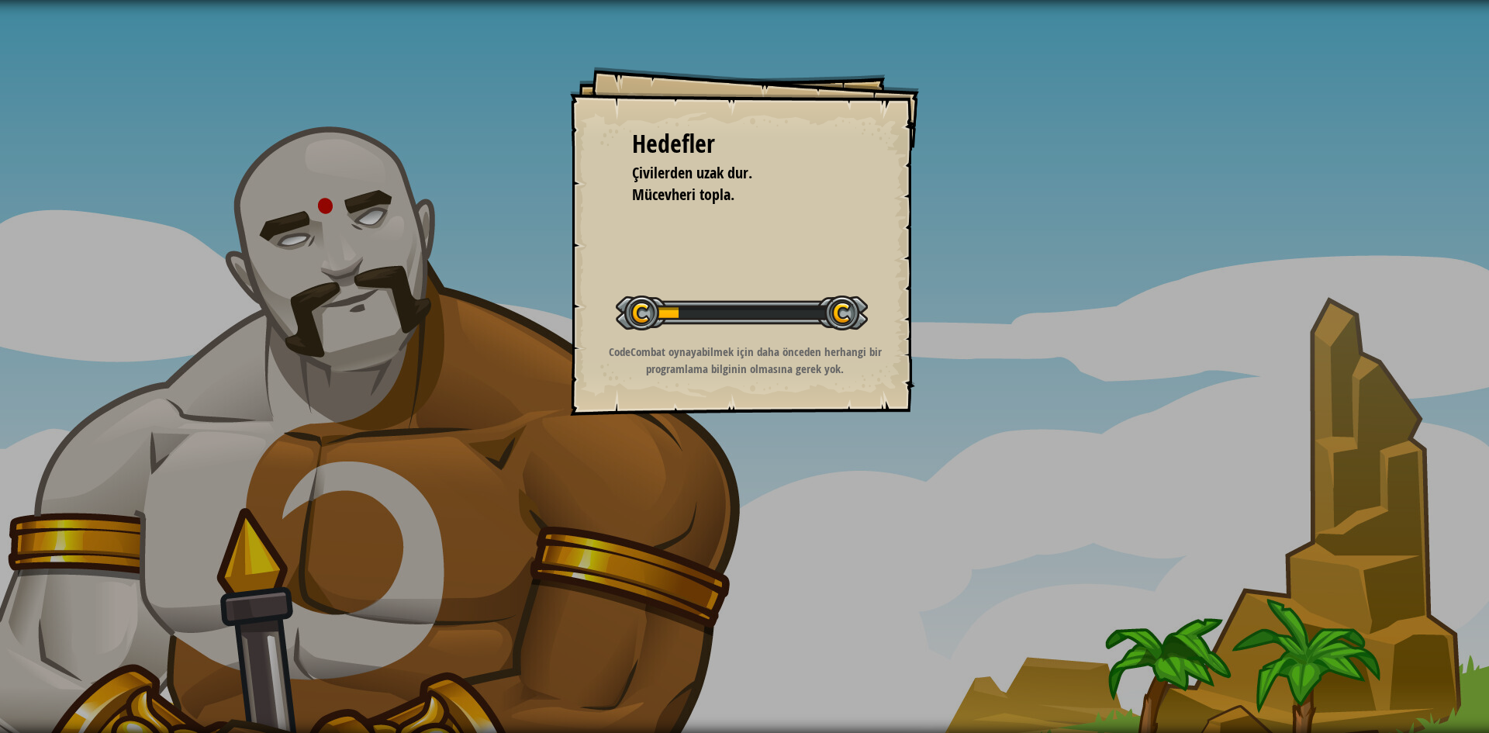
click at [814, 334] on div "Seviyeyi Başlat" at bounding box center [742, 311] width 252 height 62
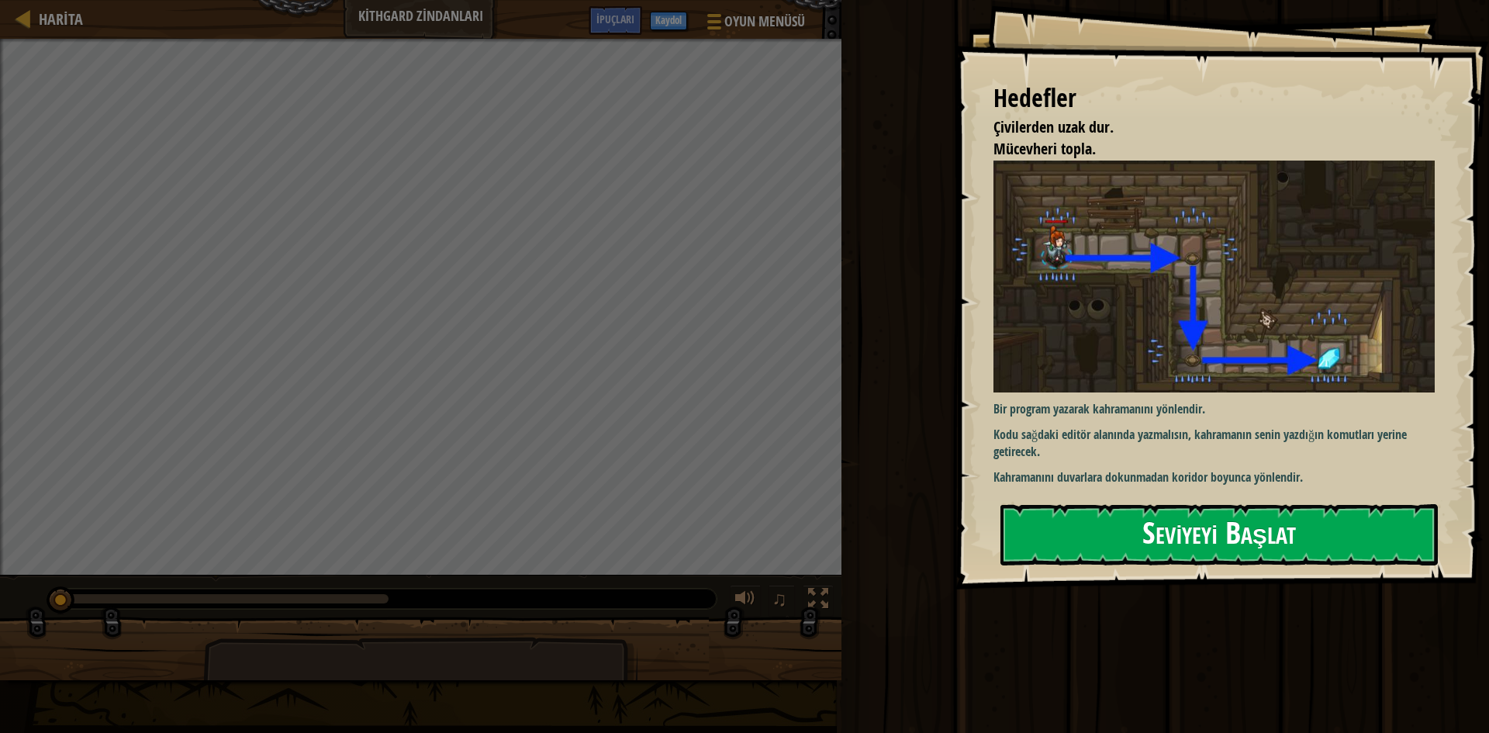
click at [1226, 536] on button "Seviyeyi Başlat" at bounding box center [1219, 534] width 437 height 61
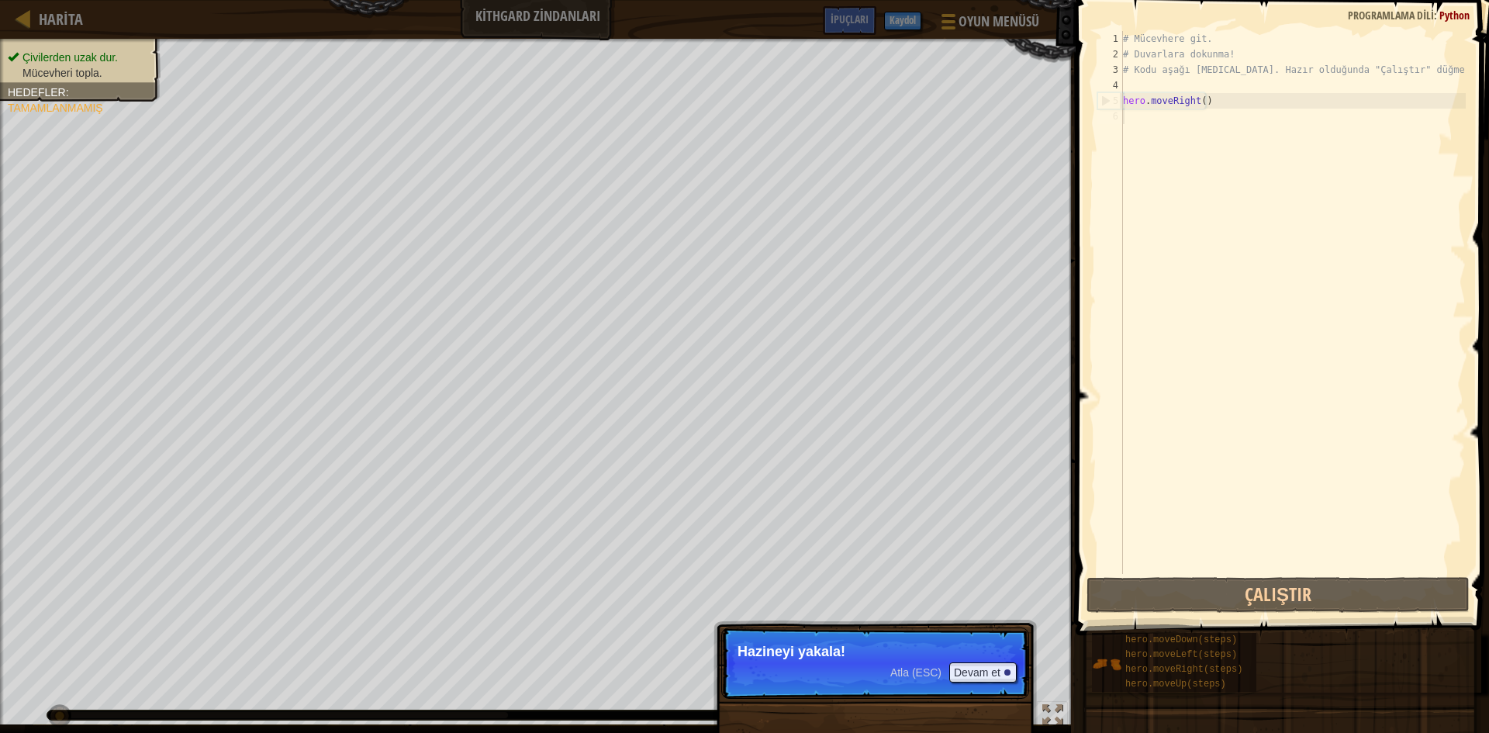
click at [808, 683] on p "Atla (ESC) [PERSON_NAME] et Hazineyi yakala!" at bounding box center [875, 663] width 308 height 71
click at [985, 674] on button "Devam et" at bounding box center [982, 672] width 67 height 20
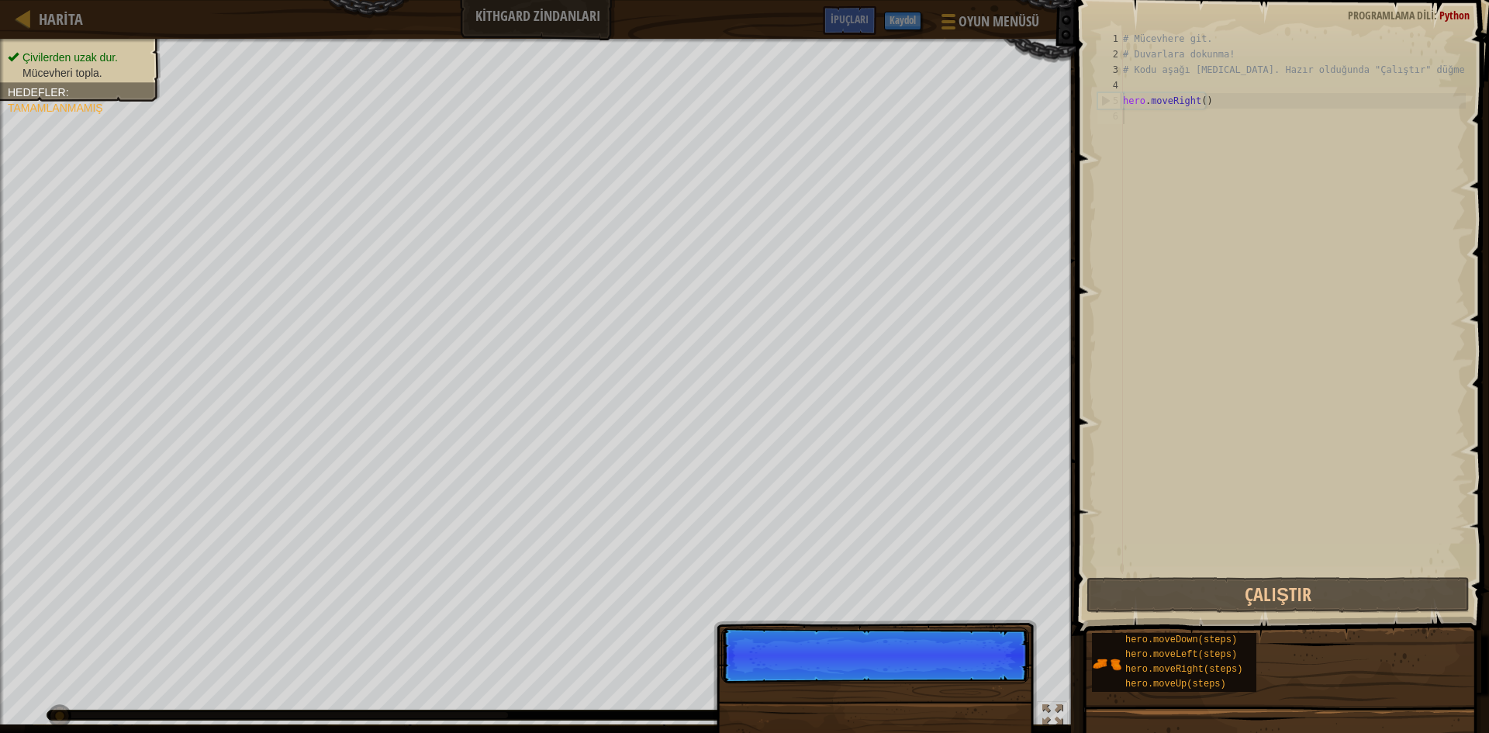
scroll to position [7, 0]
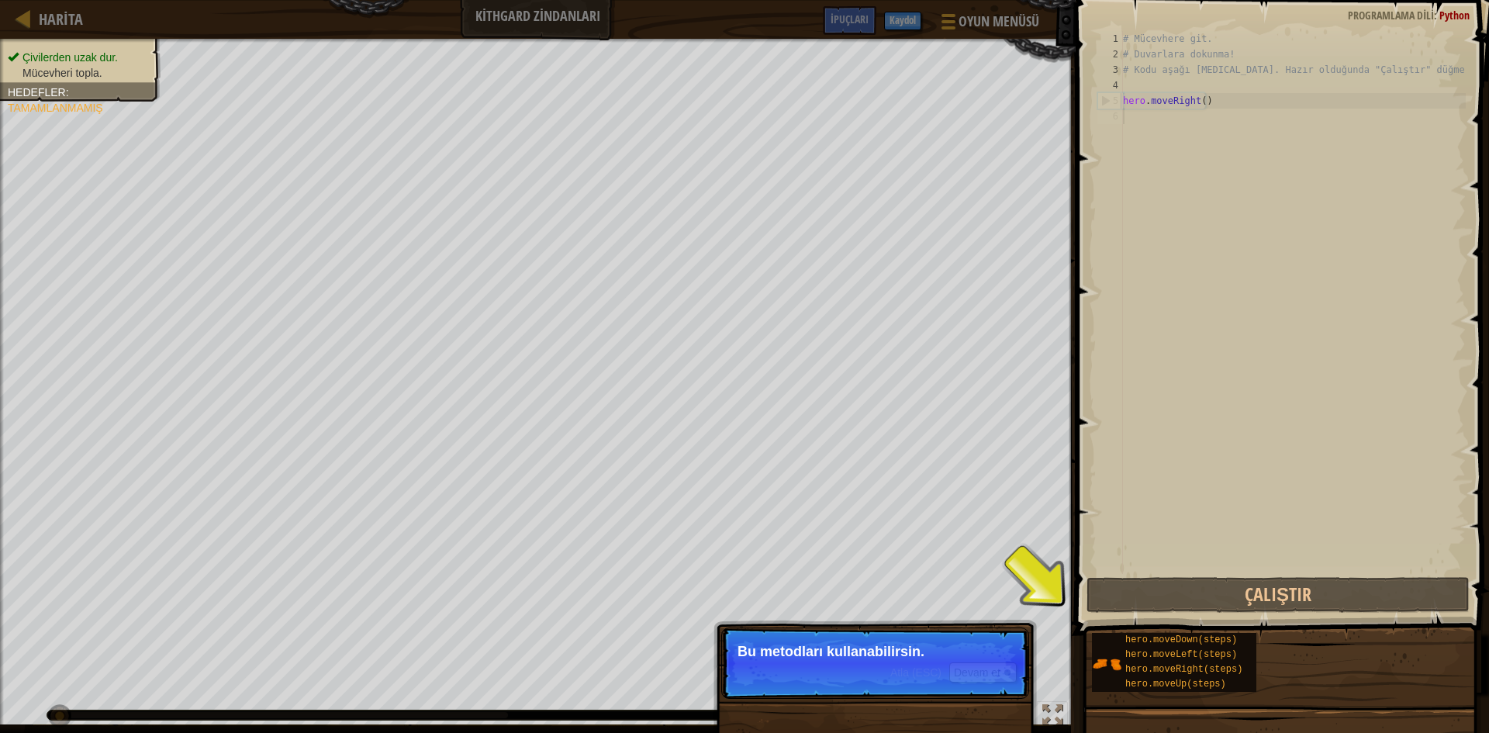
click at [842, 662] on p "Atla (ESC) Devam et Bu metodları kullanabilirsin." at bounding box center [875, 663] width 308 height 71
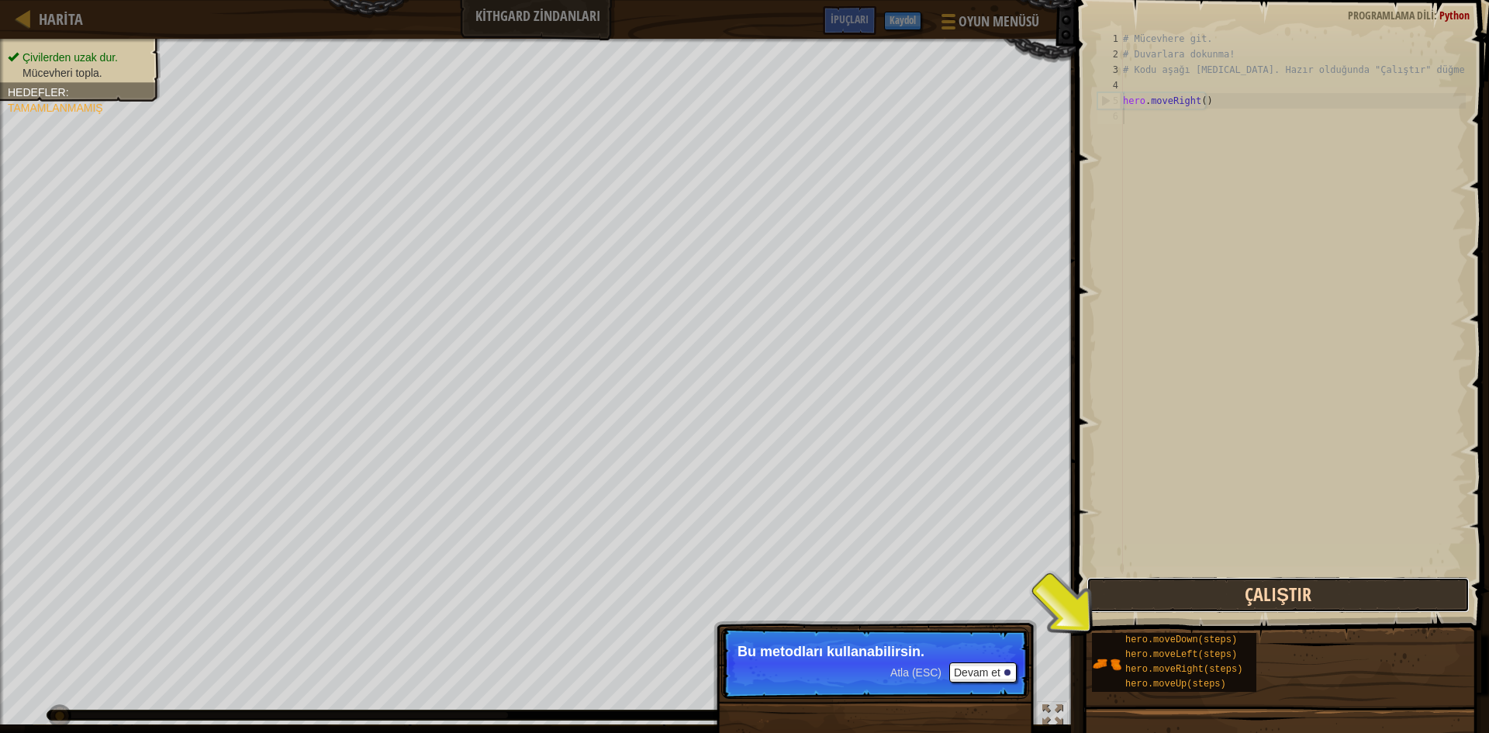
drag, startPoint x: 1198, startPoint y: 594, endPoint x: 1189, endPoint y: 596, distance: 8.7
click at [1194, 595] on button "Çalıştır" at bounding box center [1278, 595] width 383 height 36
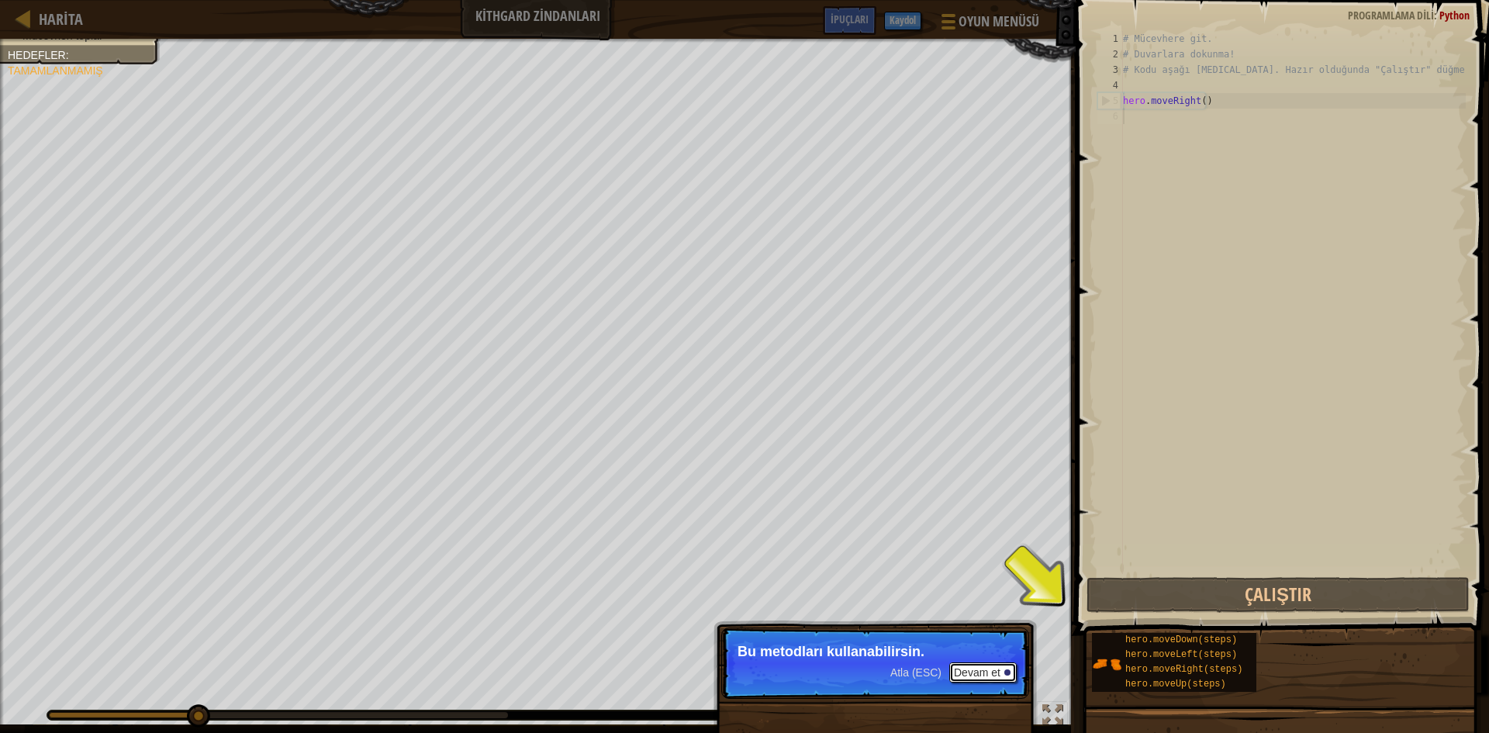
click at [991, 676] on button "Devam et" at bounding box center [982, 672] width 67 height 20
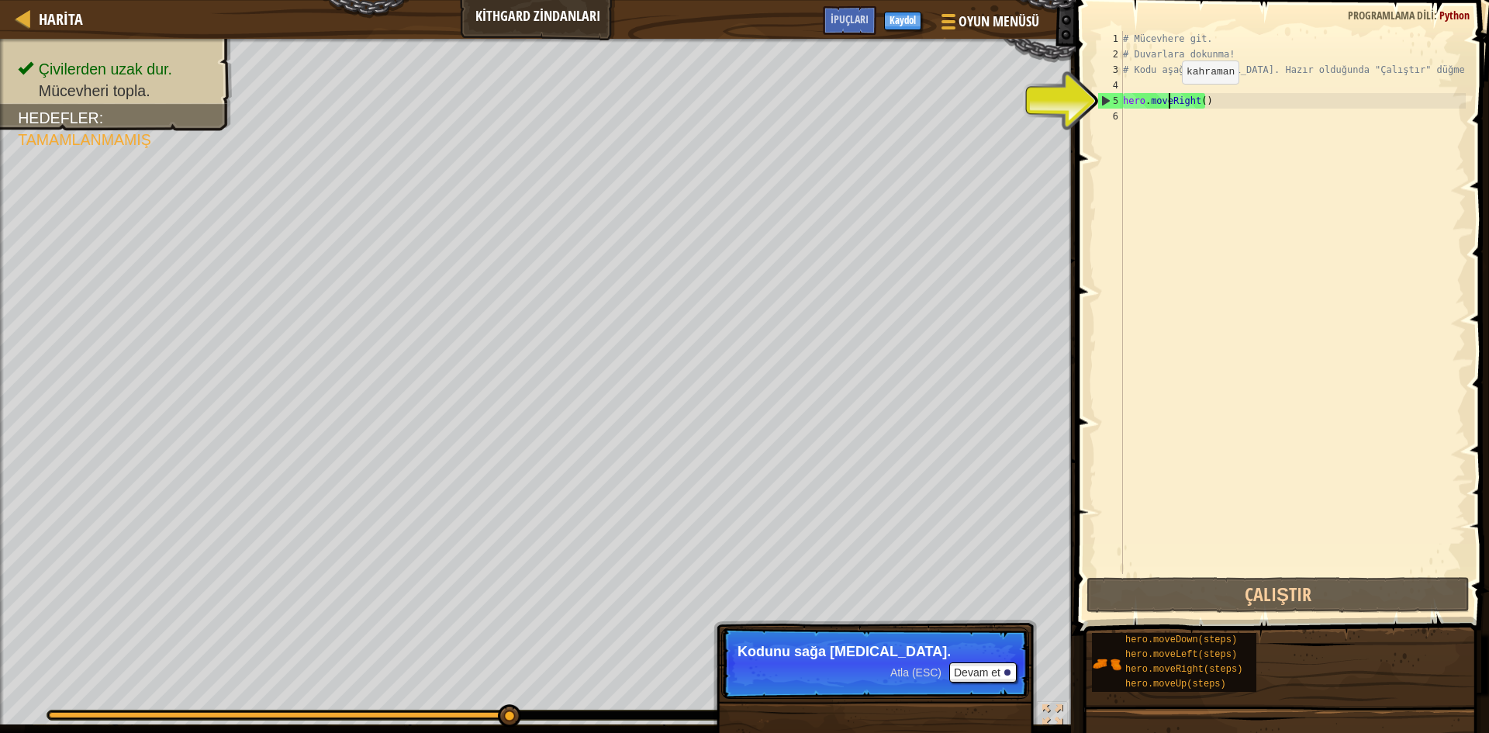
click at [1169, 99] on div "# Mücevhere git. # Duvarlara dokunma! # Kodu aşağı [MEDICAL_DATA]. Hazır olduğu…" at bounding box center [1293, 318] width 346 height 574
type textarea "hero.moveRight()"
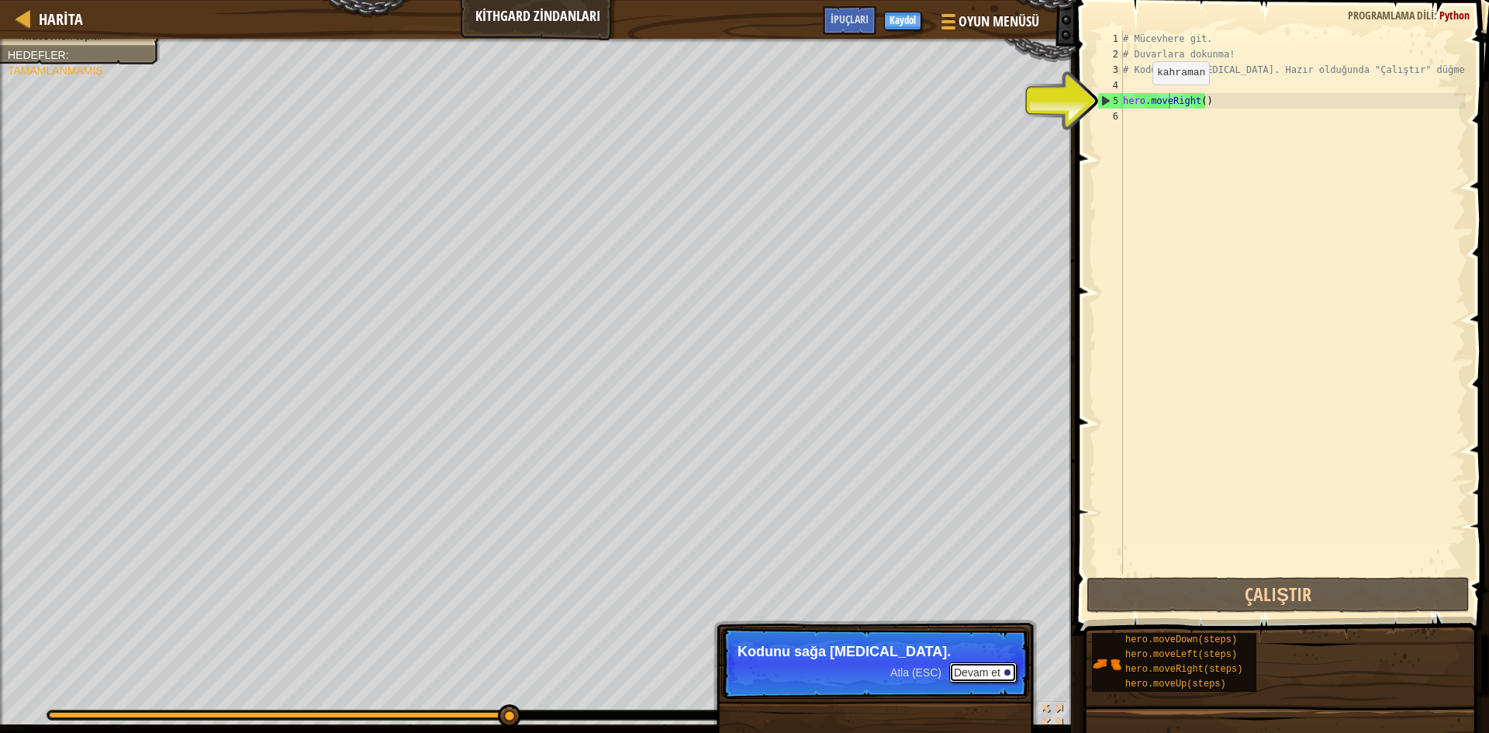
click at [994, 675] on button "Devam et" at bounding box center [982, 672] width 67 height 20
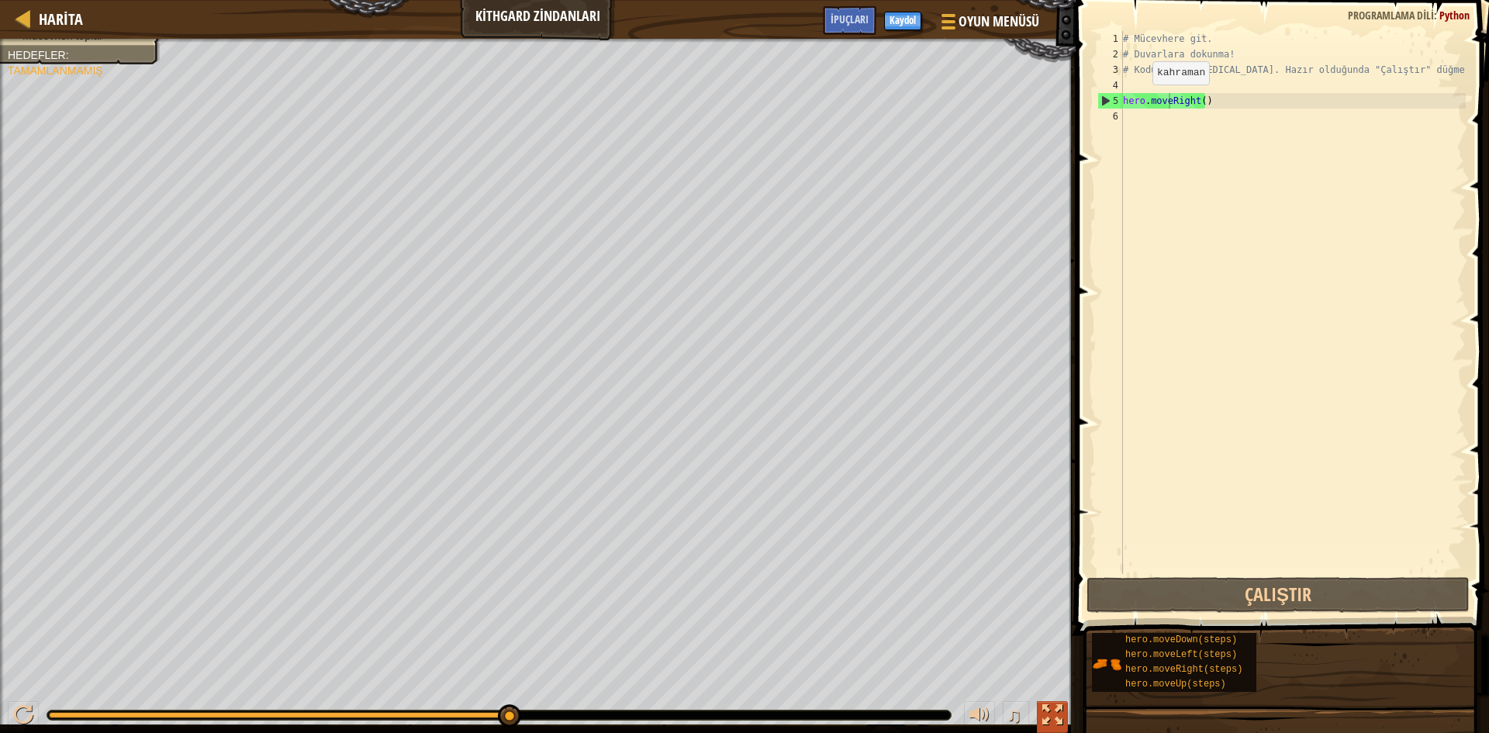
click at [1049, 711] on div at bounding box center [1053, 715] width 20 height 20
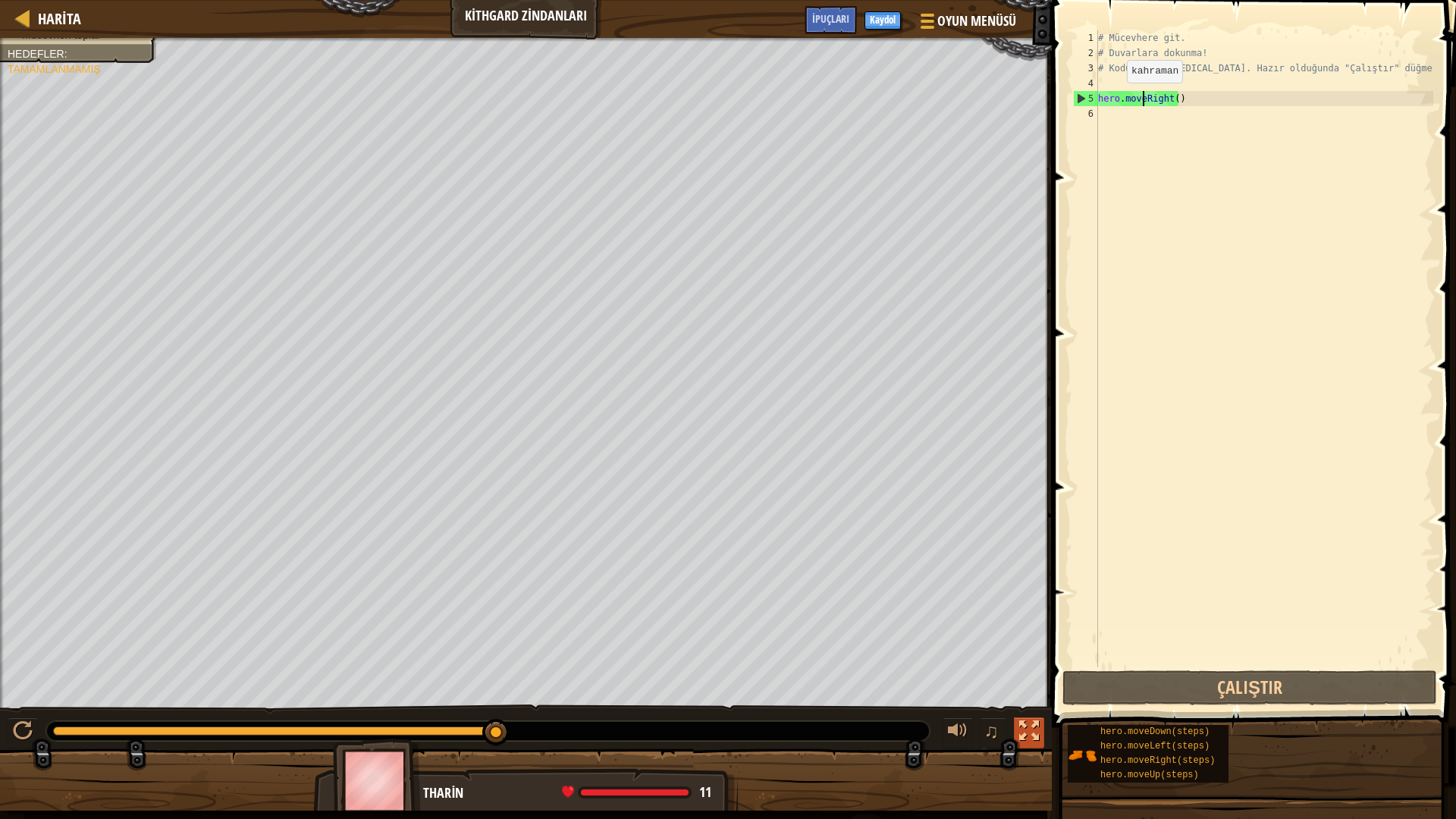
click at [1021, 715] on div at bounding box center [1030, 731] width 20 height 20
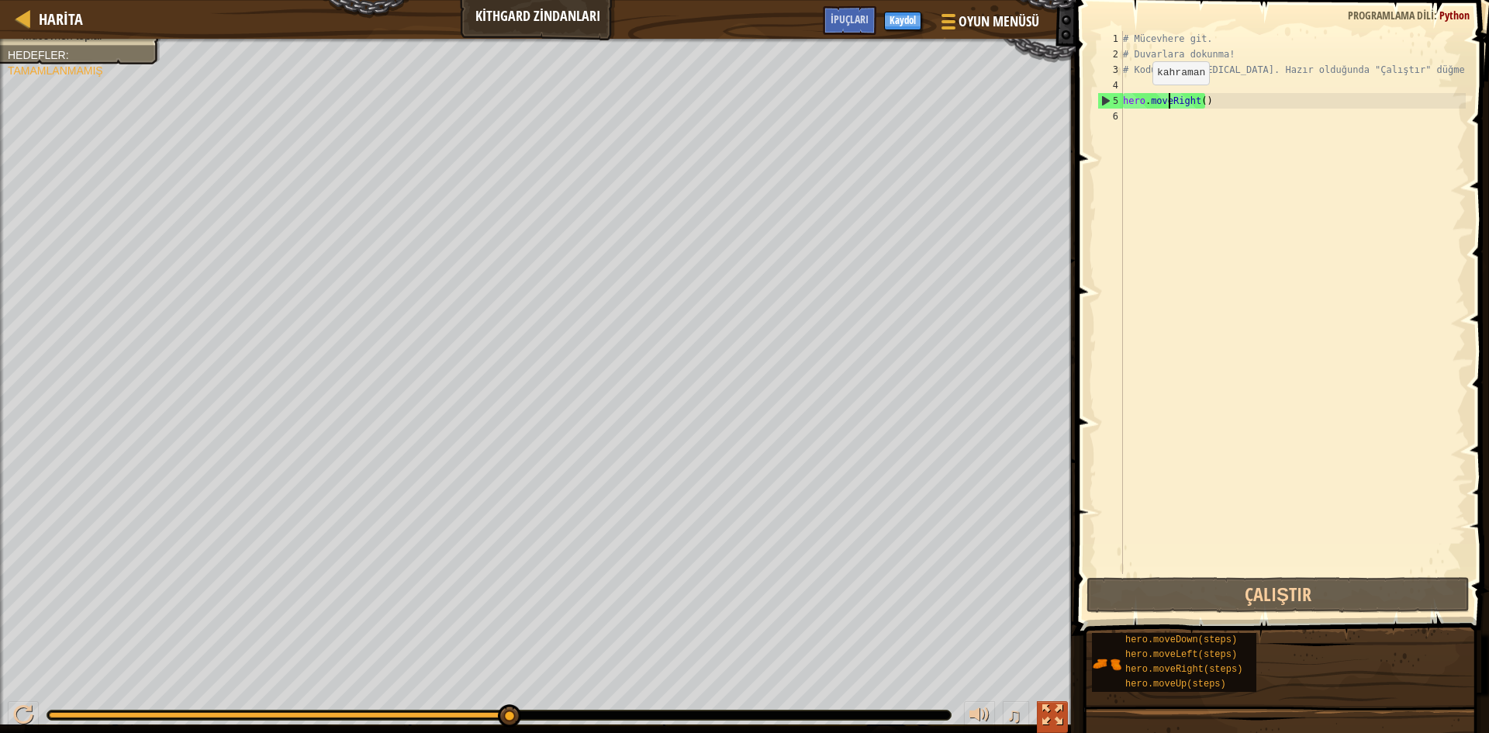
click at [1048, 714] on div at bounding box center [1053, 715] width 20 height 20
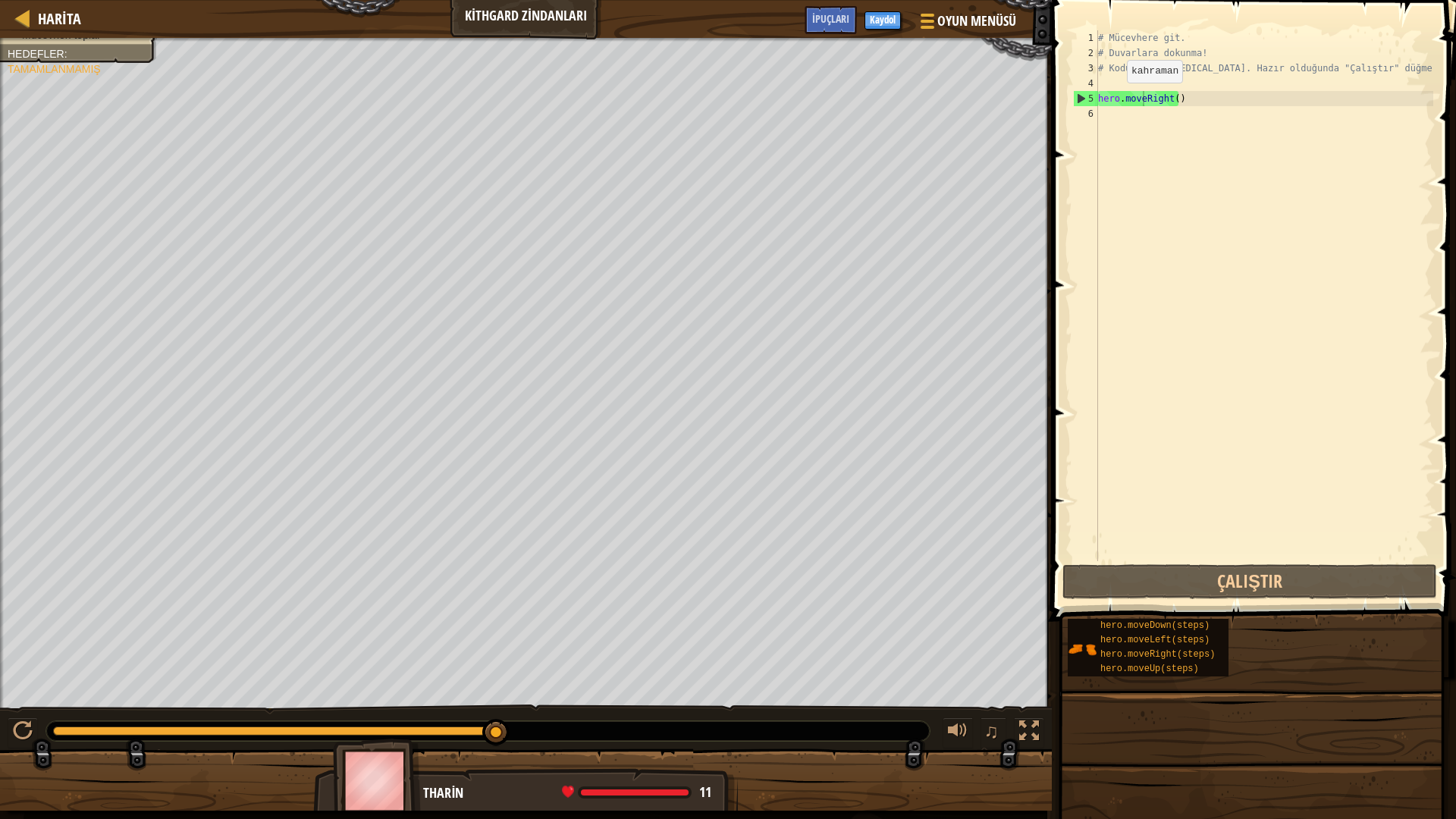
click at [1025, 715] on div at bounding box center [526, 787] width 1052 height 76
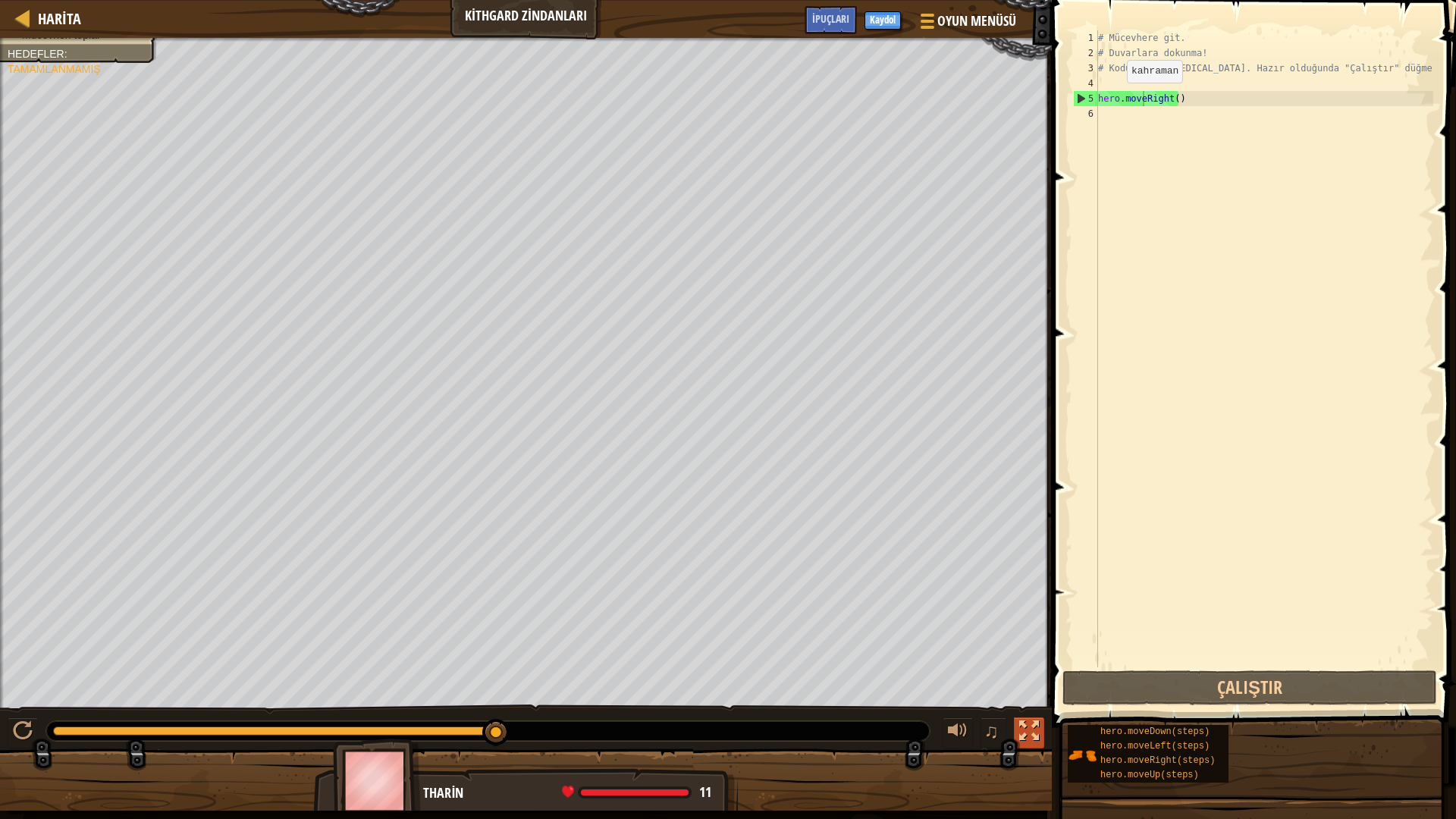
click at [1031, 715] on div at bounding box center [1030, 731] width 20 height 20
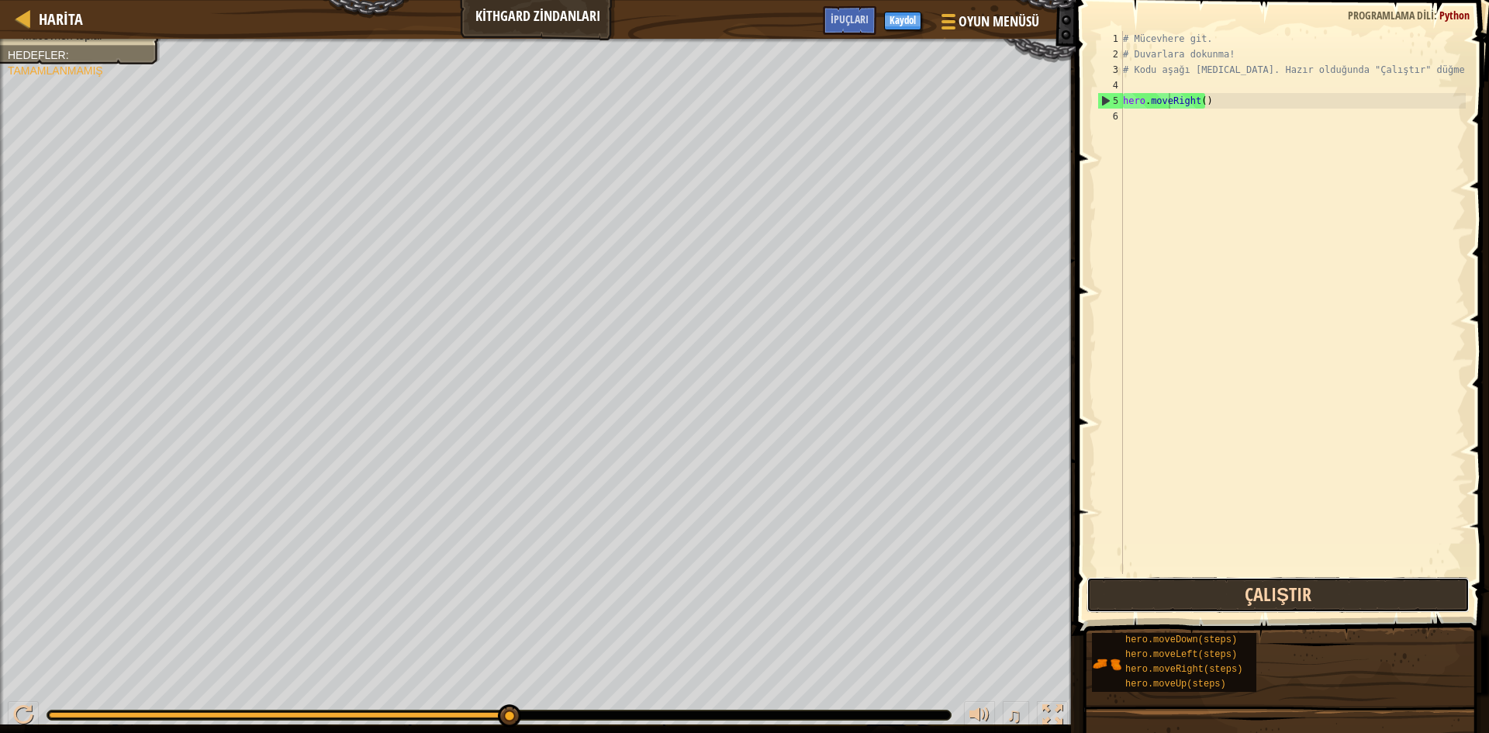
click at [1196, 584] on button "Çalıştır" at bounding box center [1278, 595] width 383 height 36
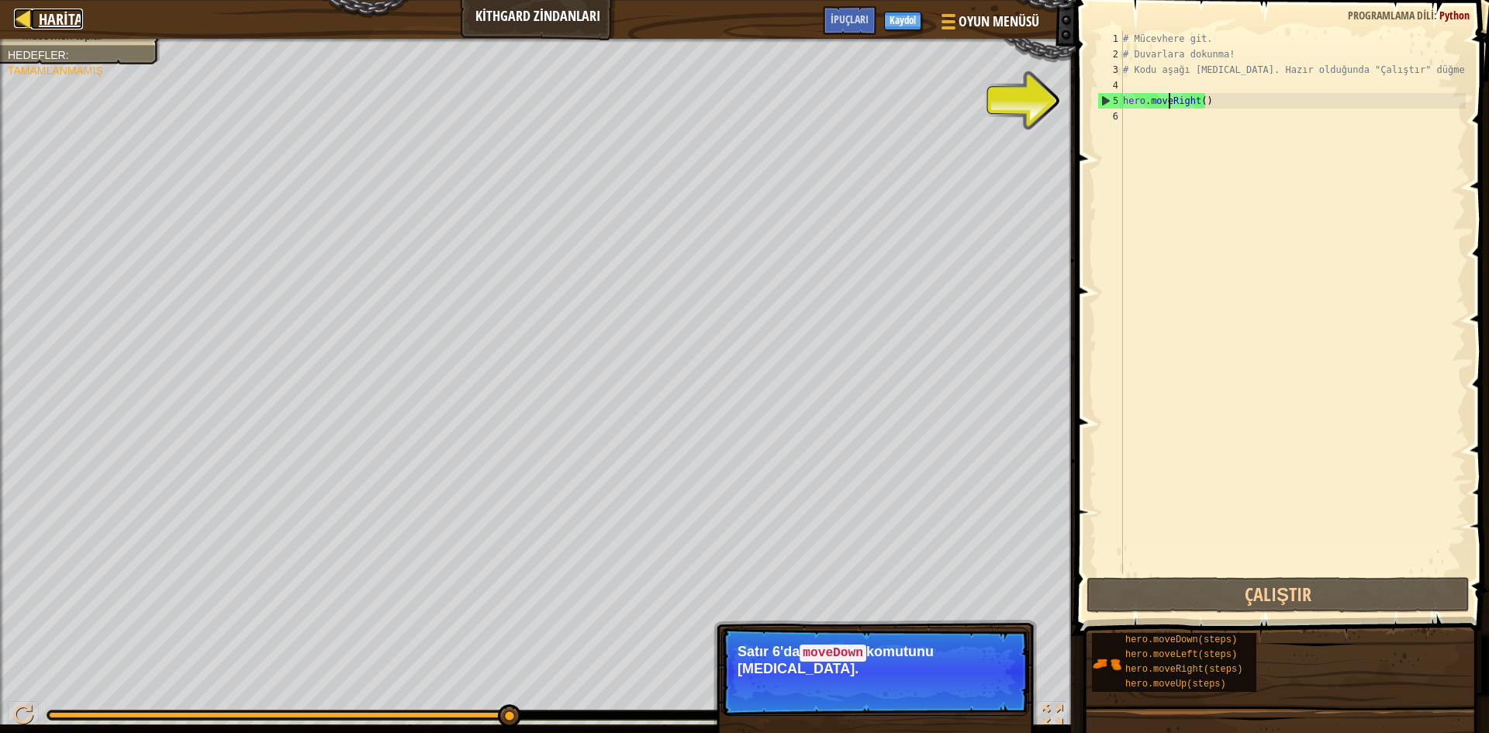
click at [23, 16] on div at bounding box center [23, 18] width 19 height 19
select select "tr"
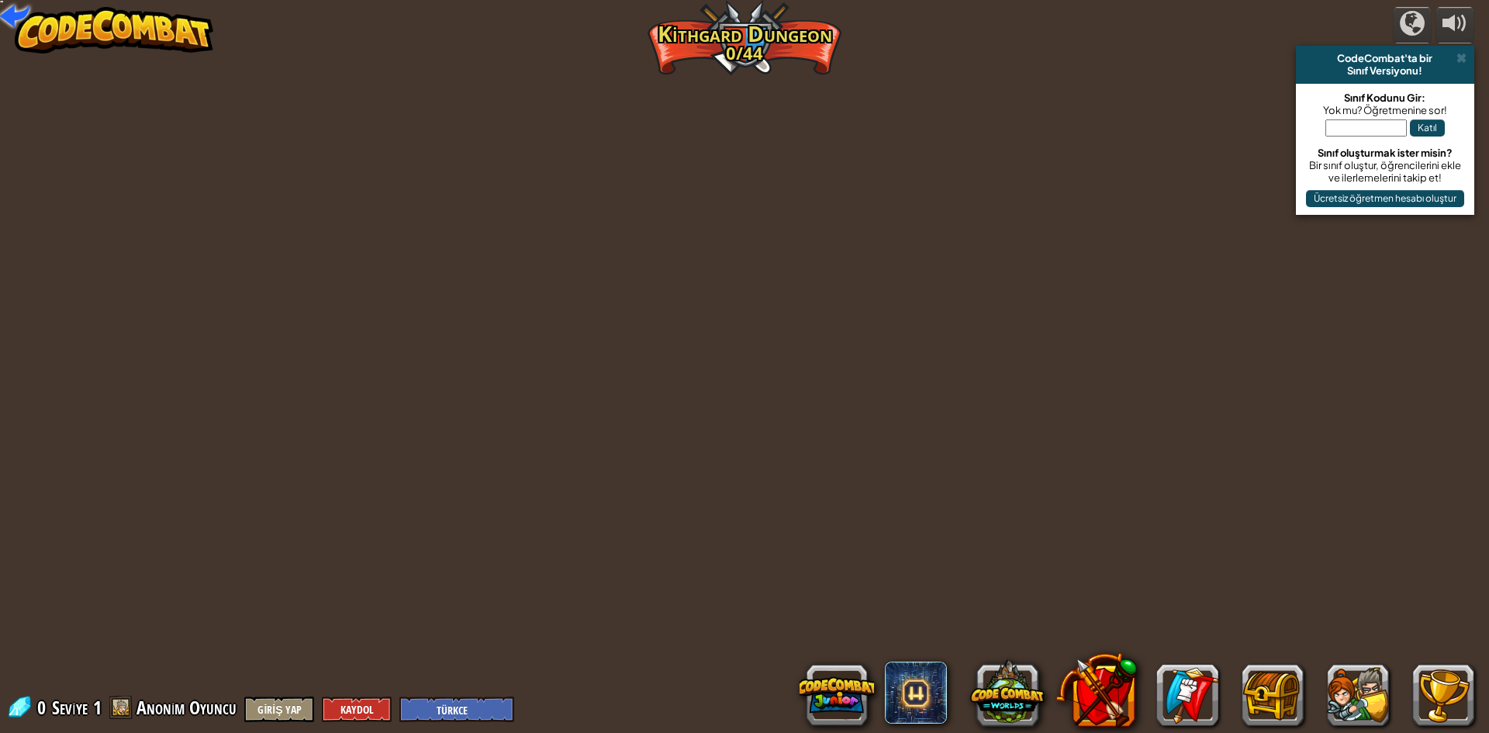
select select "tr"
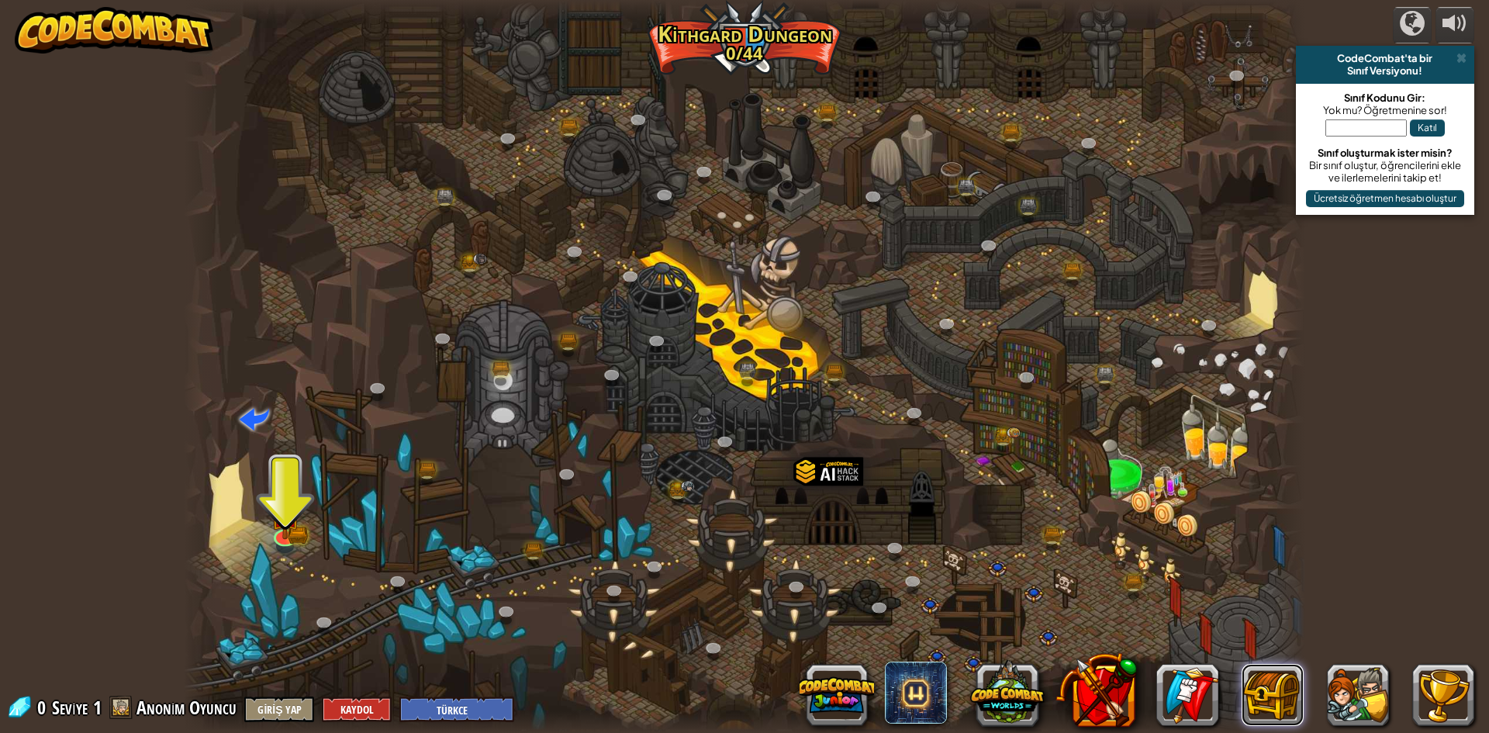
click at [1273, 698] on button at bounding box center [1273, 695] width 62 height 62
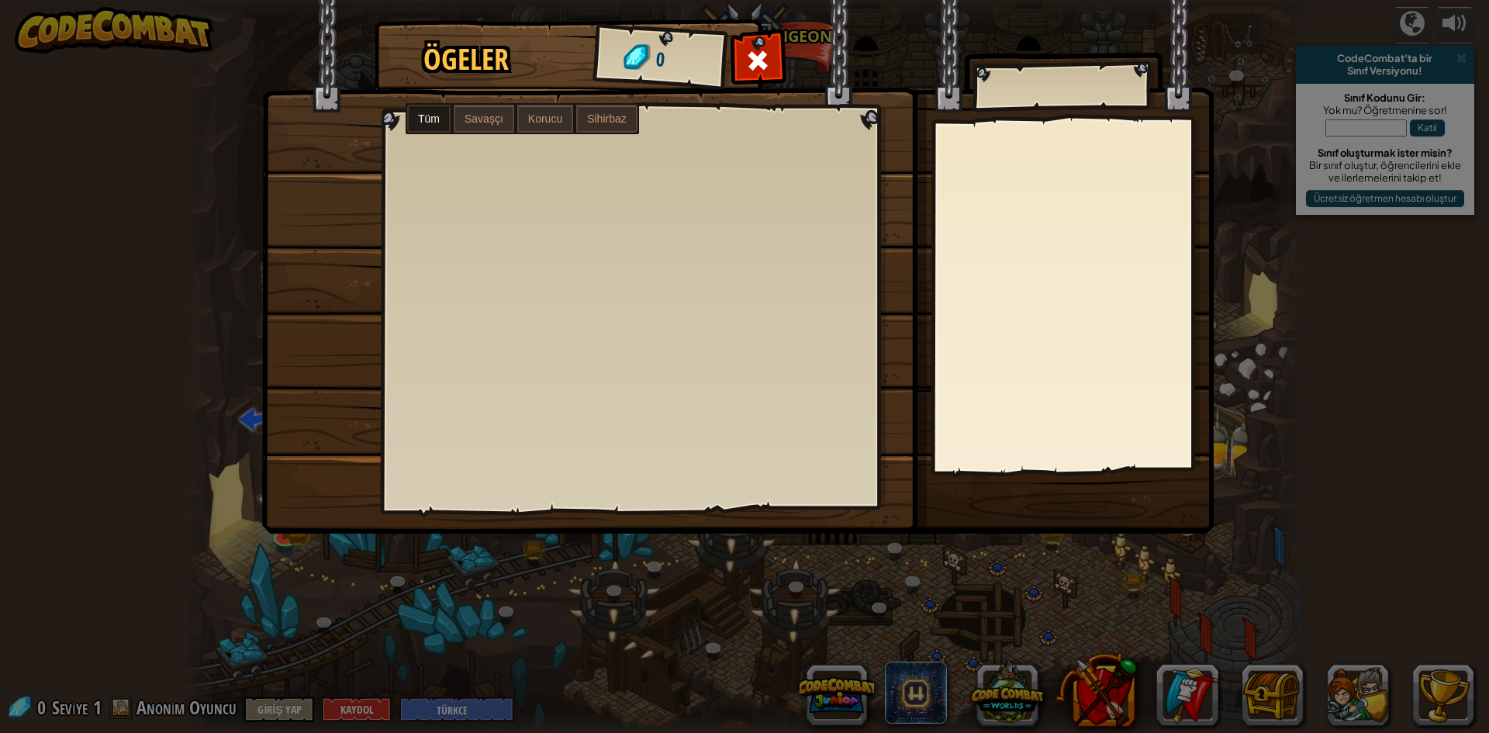
click at [827, 672] on div "Ögeler 0 Tüm Savaşçı Korucu Sihirbaz" at bounding box center [744, 366] width 1489 height 733
click at [826, 2] on body "powered by CodeCombat'ta bir Sınıf Versiyonu! Sınıf Kodunu Gir: Yok mu? Öğretme…" at bounding box center [744, 1] width 1489 height 2
